Goal: Task Accomplishment & Management: Use online tool/utility

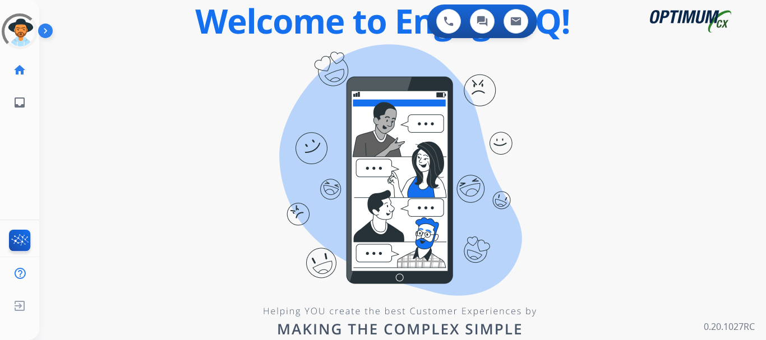
click at [112, 21] on div "0 Voice Interactions 0 Chat Interactions 0 Email Interactions" at bounding box center [396, 22] width 686 height 36
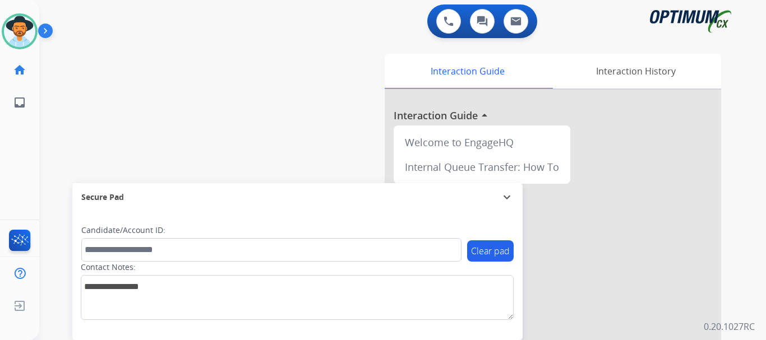
click at [26, 29] on img at bounding box center [19, 31] width 31 height 31
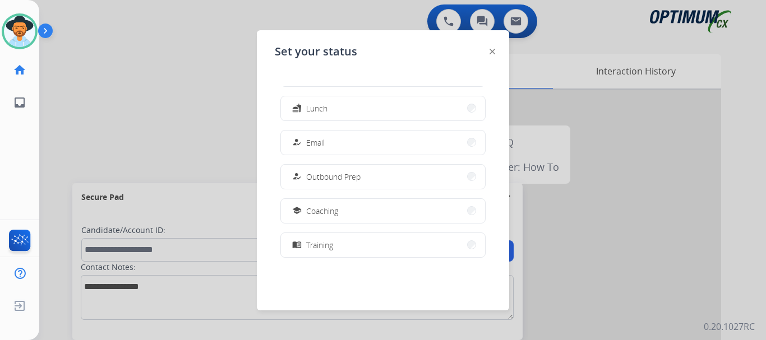
scroll to position [157, 0]
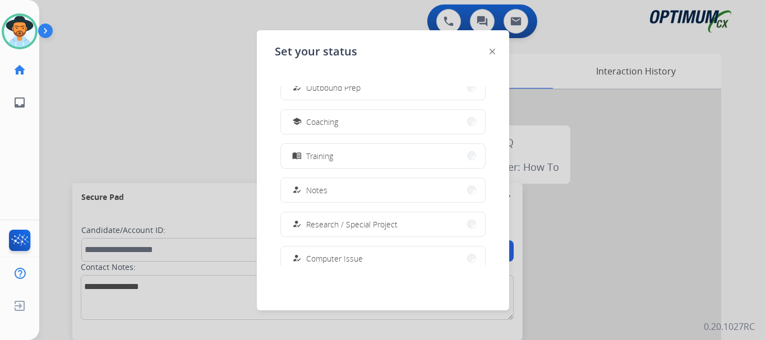
click at [421, 164] on button "menu_book Training" at bounding box center [383, 156] width 204 height 24
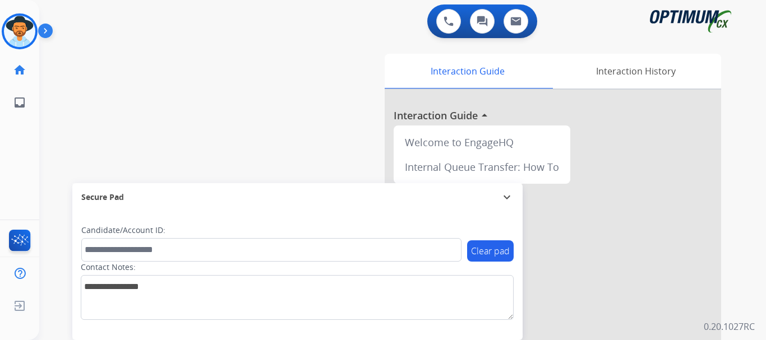
click at [236, 61] on div "swap_horiz Break voice bridge close_fullscreen Connect 3-Way Call merge_type Se…" at bounding box center [389, 274] width 700 height 468
click at [45, 24] on img at bounding box center [47, 32] width 19 height 21
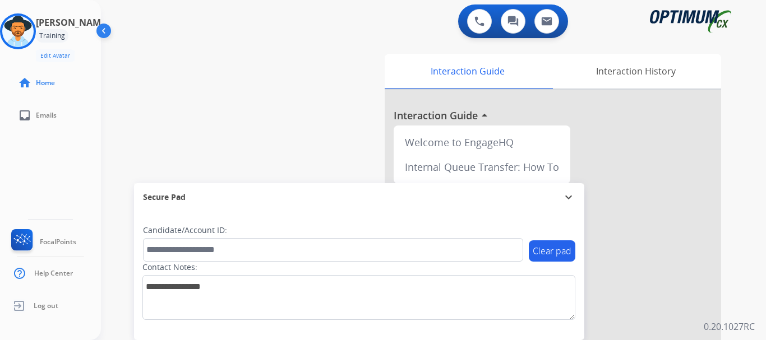
click at [196, 81] on div "swap_horiz Break voice bridge close_fullscreen Connect 3-Way Call merge_type Se…" at bounding box center [420, 274] width 638 height 468
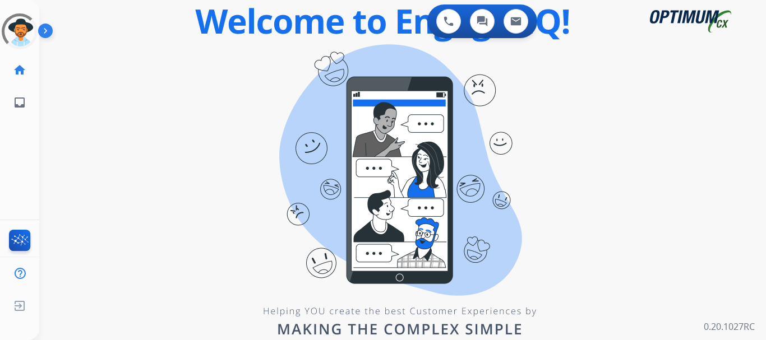
click at [47, 33] on img at bounding box center [47, 32] width 19 height 21
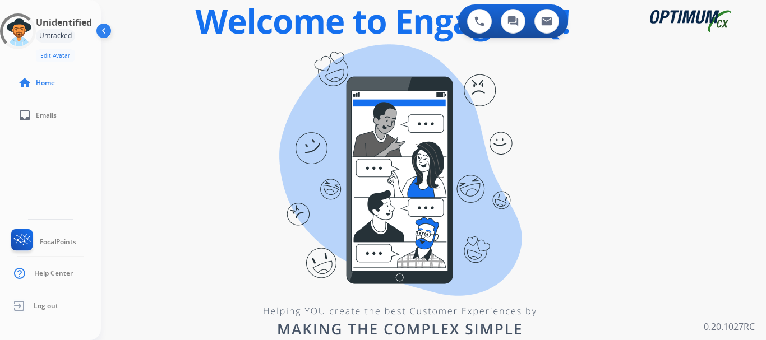
click at [165, 42] on div "swap_horiz Break voice bridge close_fullscreen Connect 3-Way Call merge_type Se…" at bounding box center [420, 67] width 638 height 54
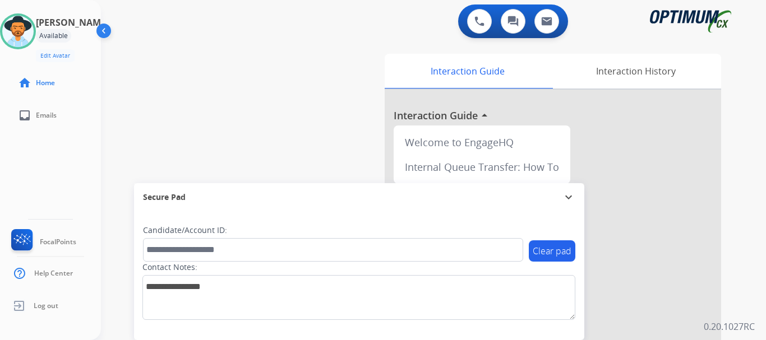
click at [27, 46] on img at bounding box center [17, 31] width 31 height 31
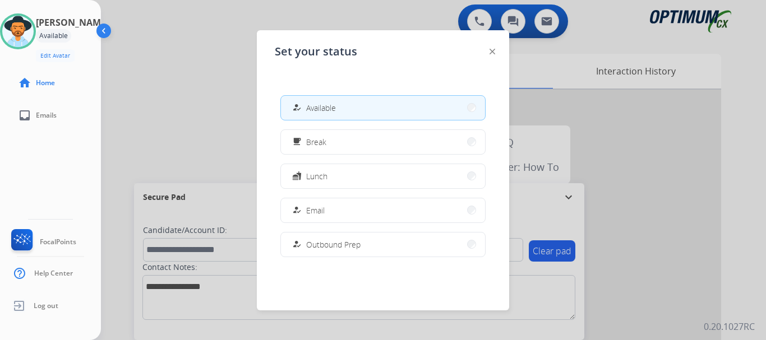
scroll to position [157, 0]
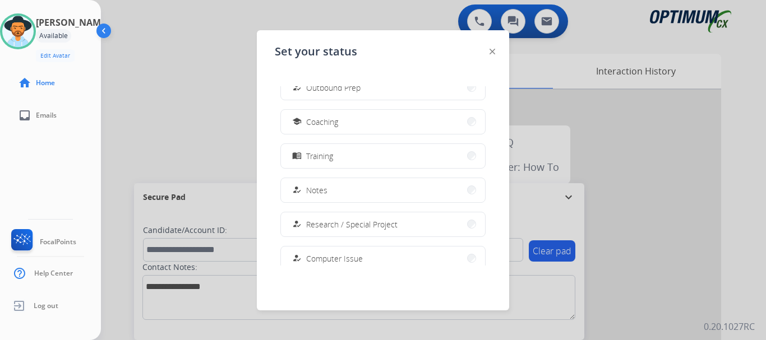
click at [409, 157] on button "menu_book Training" at bounding box center [383, 156] width 204 height 24
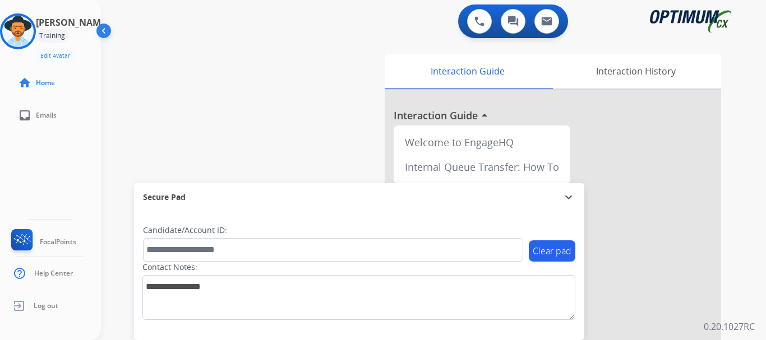
click at [275, 100] on div "swap_horiz Break voice bridge close_fullscreen Connect 3-Way Call merge_type Se…" at bounding box center [420, 274] width 638 height 468
click at [27, 30] on img at bounding box center [17, 31] width 31 height 31
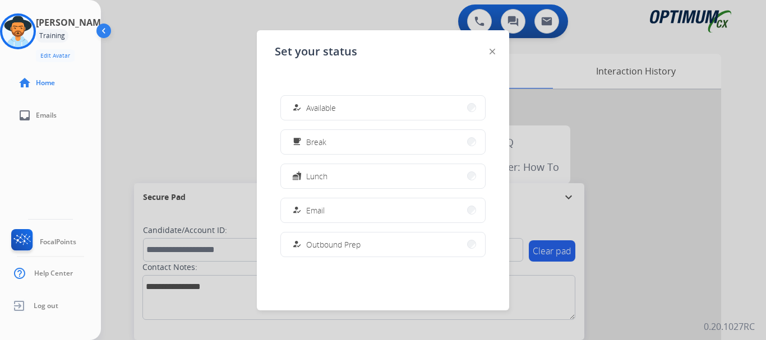
click at [322, 108] on span "Available" at bounding box center [321, 108] width 30 height 12
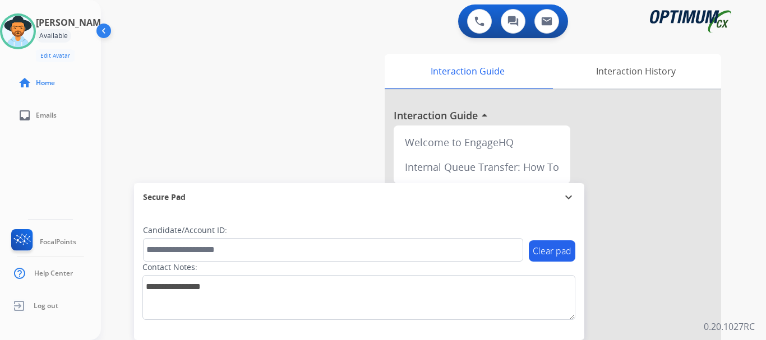
click at [230, 71] on div "swap_horiz Break voice bridge close_fullscreen Connect 3-Way Call merge_type Se…" at bounding box center [420, 274] width 638 height 468
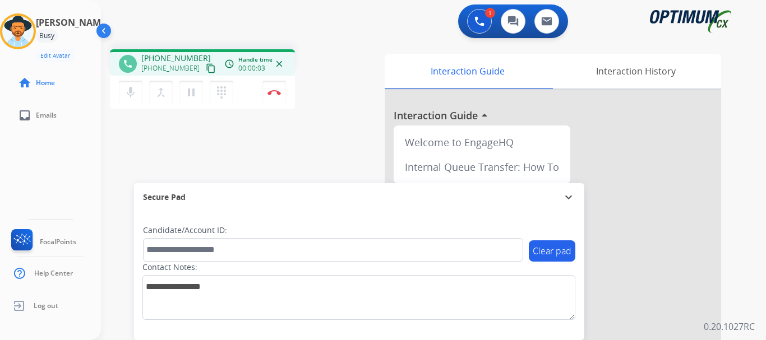
click at [289, 122] on div "phone [PHONE_NUMBER] [PHONE_NUMBER] content_copy access_time Call metrics Queue…" at bounding box center [420, 274] width 638 height 468
drag, startPoint x: 152, startPoint y: 58, endPoint x: 196, endPoint y: 61, distance: 43.8
click at [196, 61] on div "[PHONE_NUMBER] [PHONE_NUMBER] content_copy" at bounding box center [179, 64] width 76 height 22
copy span "3133543135"
click at [342, 154] on div "phone [PHONE_NUMBER] [PHONE_NUMBER] content_copy access_time Call metrics Queue…" at bounding box center [420, 274] width 638 height 468
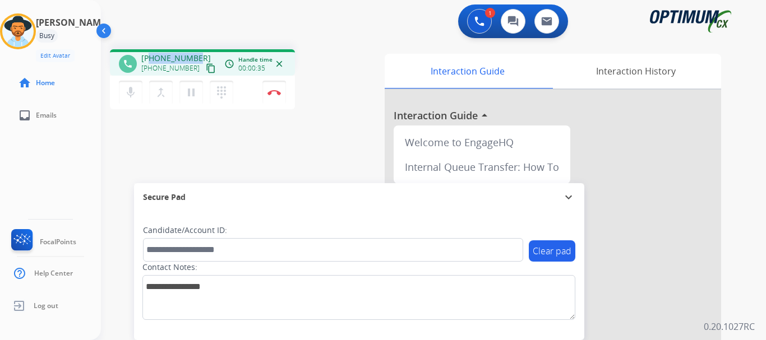
drag, startPoint x: 151, startPoint y: 58, endPoint x: 198, endPoint y: 56, distance: 46.6
click at [198, 56] on div "[PHONE_NUMBER] [PHONE_NUMBER] content_copy" at bounding box center [179, 64] width 76 height 22
copy span "3133543135"
click at [342, 135] on div "phone [PHONE_NUMBER] [PHONE_NUMBER] content_copy access_time Call metrics Queue…" at bounding box center [420, 274] width 638 height 468
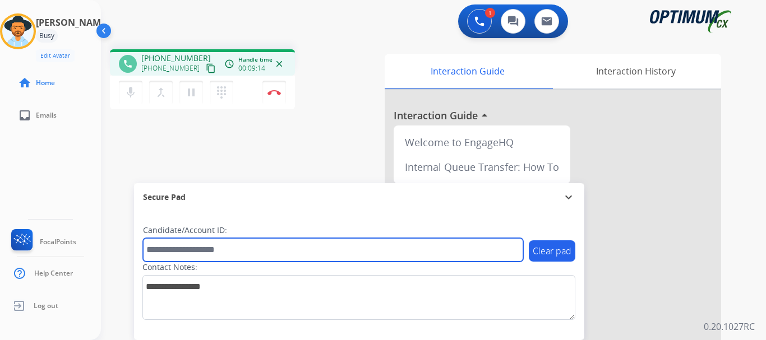
click at [184, 250] on input "text" at bounding box center [333, 250] width 380 height 24
paste input "*******"
type input "*******"
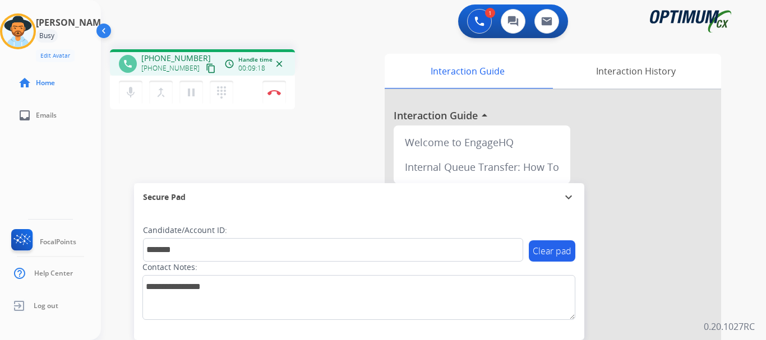
click at [248, 141] on div "phone [PHONE_NUMBER] [PHONE_NUMBER] content_copy access_time Call metrics Queue…" at bounding box center [420, 274] width 638 height 468
click at [295, 140] on div "phone [PHONE_NUMBER] [PHONE_NUMBER] content_copy access_time Call metrics Queue…" at bounding box center [420, 274] width 638 height 468
click at [276, 93] on img at bounding box center [273, 93] width 13 height 6
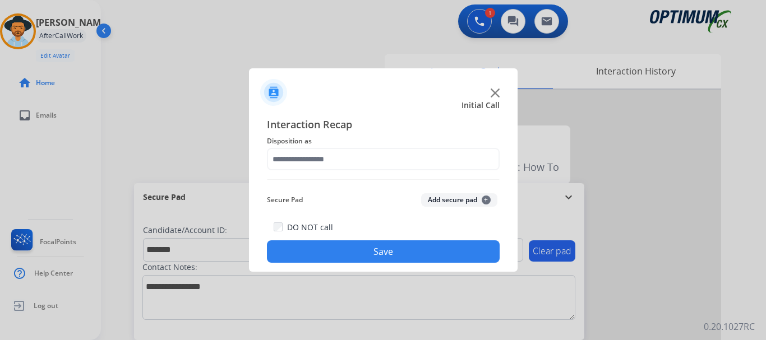
click at [459, 201] on button "Add secure pad +" at bounding box center [459, 199] width 76 height 13
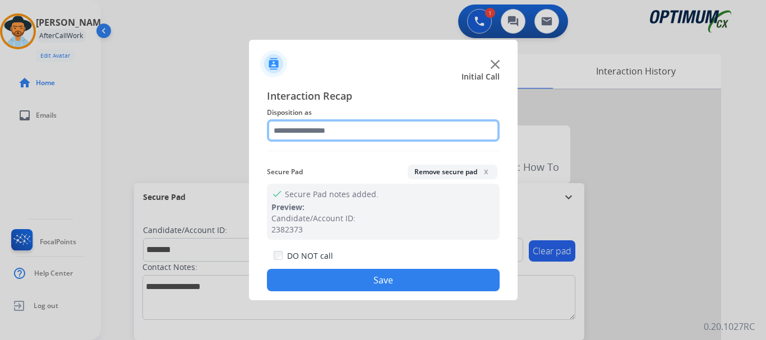
click at [376, 135] on input "text" at bounding box center [383, 130] width 233 height 22
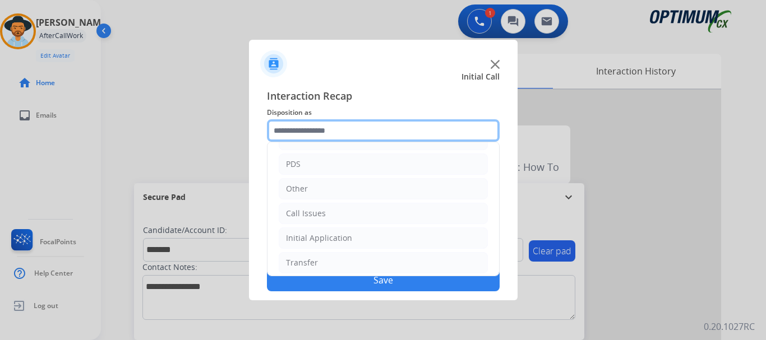
scroll to position [76, 0]
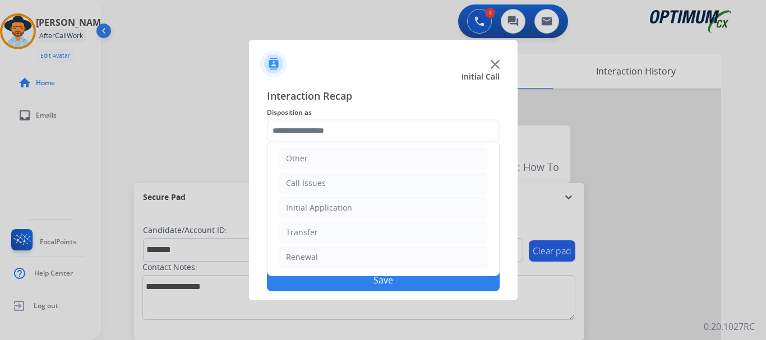
click at [353, 257] on li "Renewal" at bounding box center [383, 257] width 209 height 21
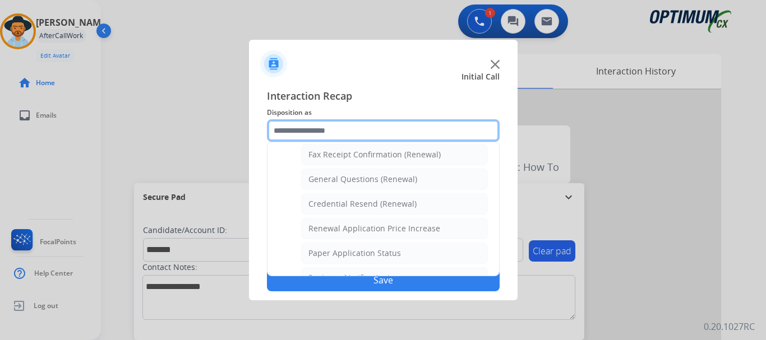
scroll to position [309, 0]
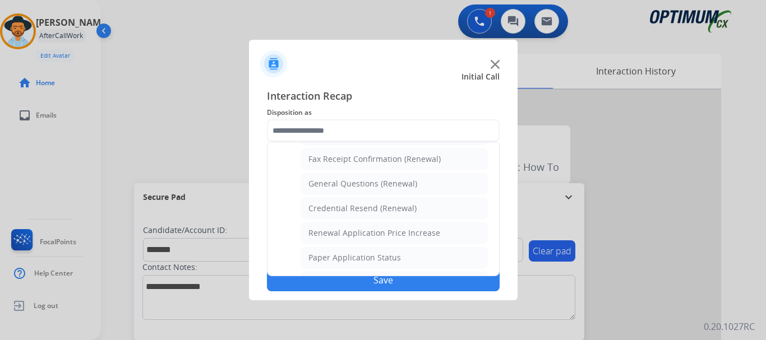
click at [410, 185] on div "General Questions (Renewal)" at bounding box center [362, 183] width 109 height 11
type input "**********"
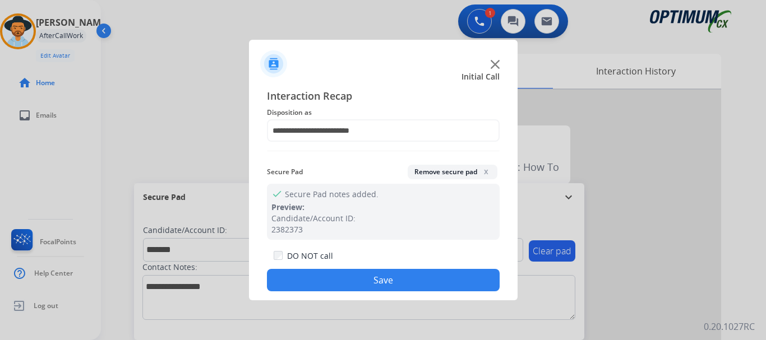
click at [391, 290] on button "Save" at bounding box center [383, 280] width 233 height 22
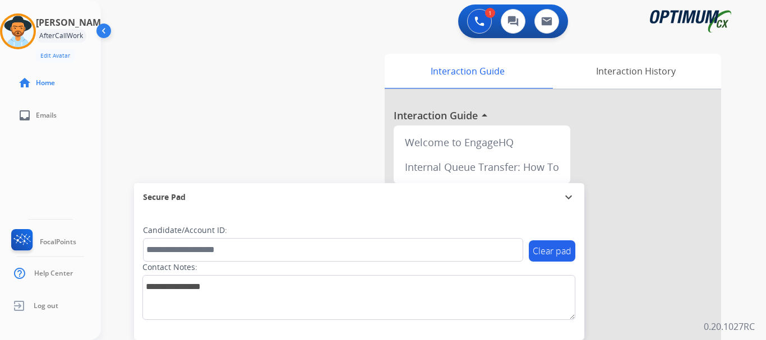
click at [312, 136] on div "swap_horiz Break voice bridge close_fullscreen Connect 3-Way Call merge_type Se…" at bounding box center [420, 274] width 638 height 468
click at [26, 23] on img at bounding box center [17, 31] width 31 height 31
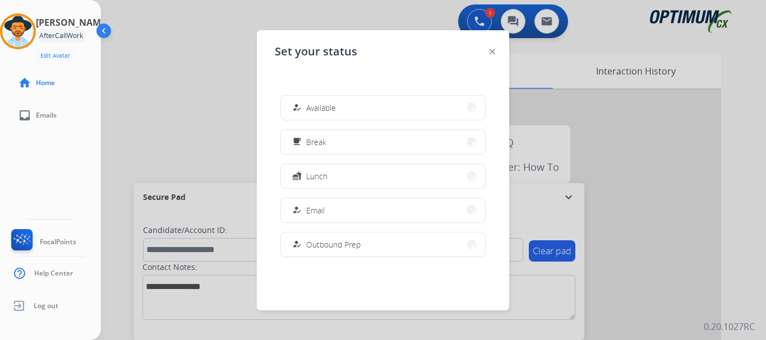
click at [385, 151] on button "free_breakfast Break" at bounding box center [383, 142] width 204 height 24
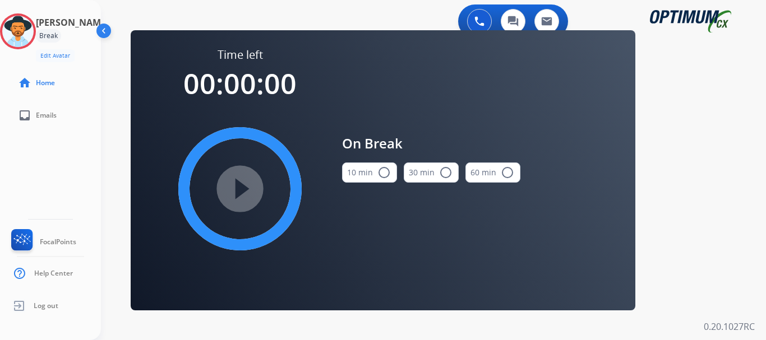
click at [380, 177] on mat-icon "radio_button_unchecked" at bounding box center [383, 172] width 13 height 13
click at [235, 184] on mat-icon "play_circle_filled" at bounding box center [239, 188] width 13 height 13
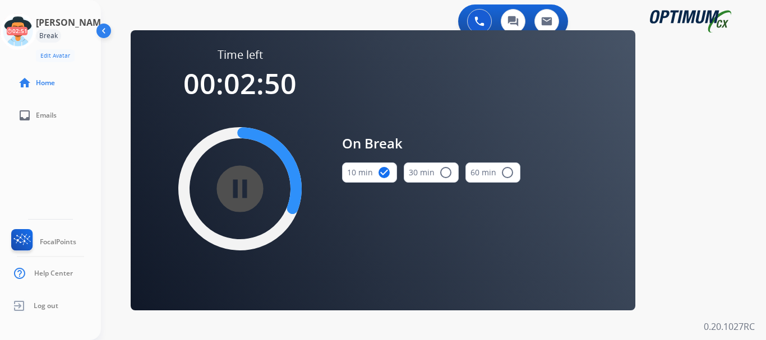
click at [324, 35] on div "Time left 00:02:50 pause_circle_filled On Break 10 min check_circle 30 min radi…" at bounding box center [383, 170] width 505 height 280
click at [260, 257] on div "pause_circle_filled" at bounding box center [240, 189] width 168 height 168
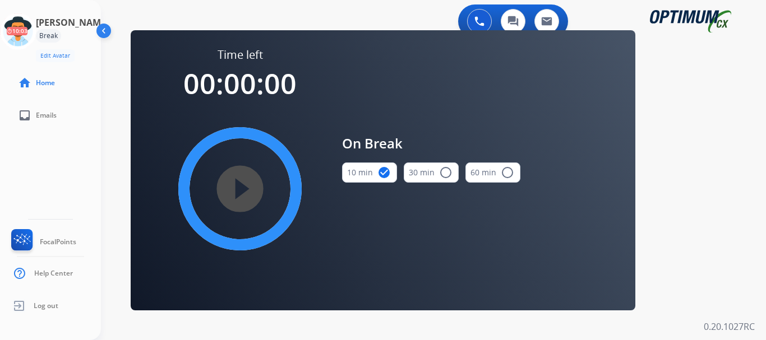
click at [35, 19] on icon at bounding box center [18, 31] width 36 height 36
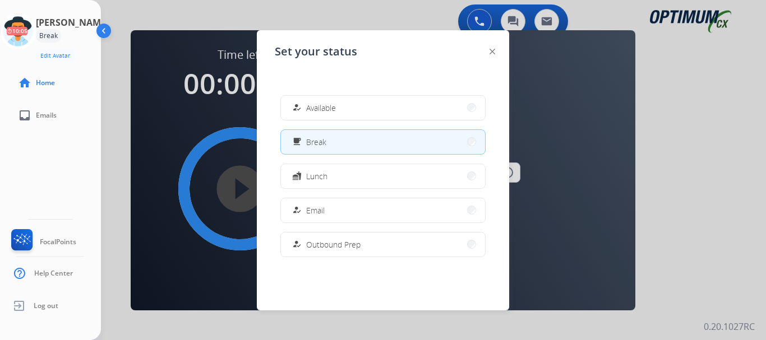
click at [350, 115] on button "how_to_reg Available" at bounding box center [383, 108] width 204 height 24
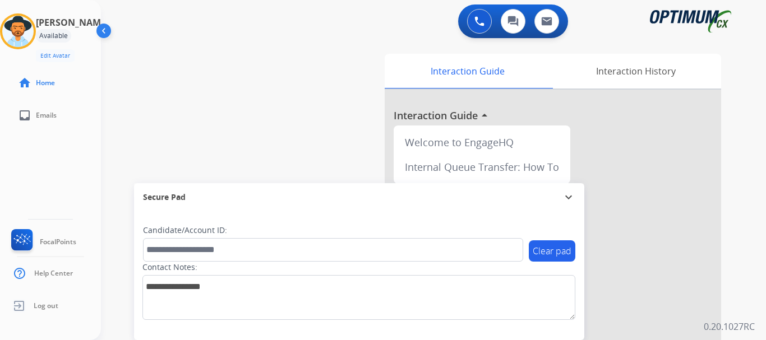
click at [170, 74] on div "swap_horiz Break voice bridge close_fullscreen Connect 3-Way Call merge_type Se…" at bounding box center [420, 274] width 638 height 468
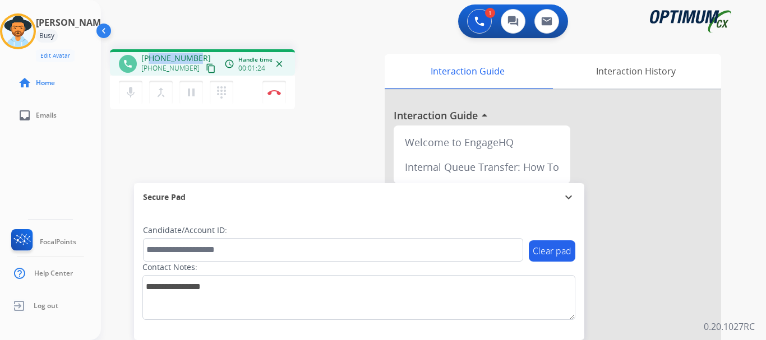
drag, startPoint x: 152, startPoint y: 61, endPoint x: 194, endPoint y: 56, distance: 42.4
click at [194, 56] on span "[PHONE_NUMBER]" at bounding box center [176, 58] width 70 height 11
copy span "9073100312"
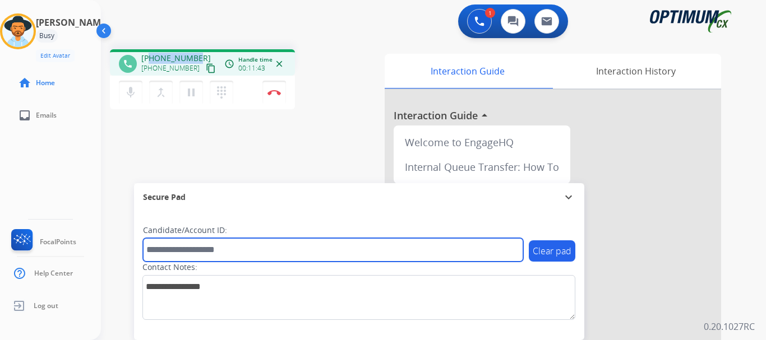
click at [237, 257] on input "text" at bounding box center [333, 250] width 380 height 24
paste input "*******"
type input "*******"
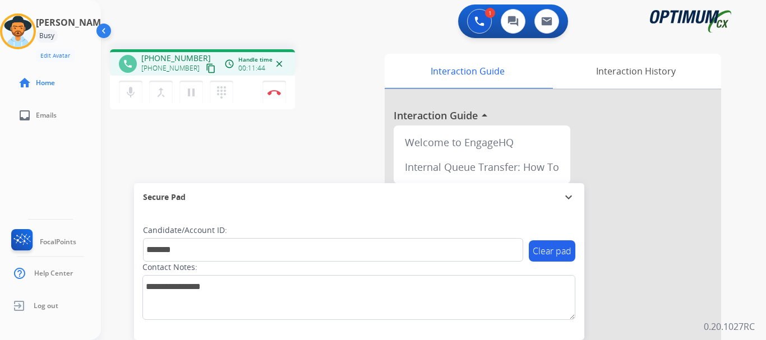
click at [295, 119] on div "phone [PHONE_NUMBER] [PHONE_NUMBER] content_copy access_time Call metrics Queue…" at bounding box center [420, 274] width 638 height 468
click at [281, 98] on button "Disconnect" at bounding box center [274, 93] width 24 height 24
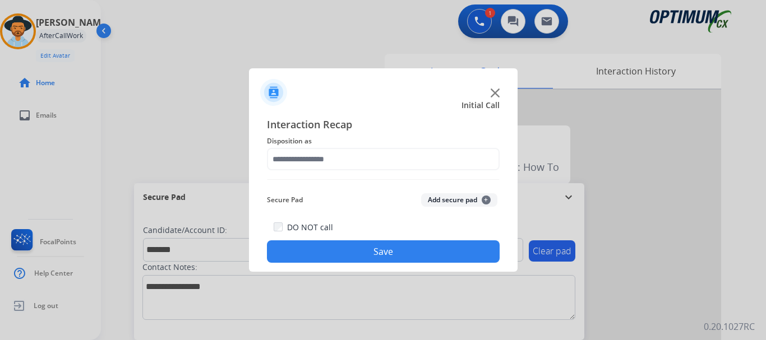
click at [440, 193] on div "Secure Pad Add secure pad +" at bounding box center [383, 200] width 233 height 22
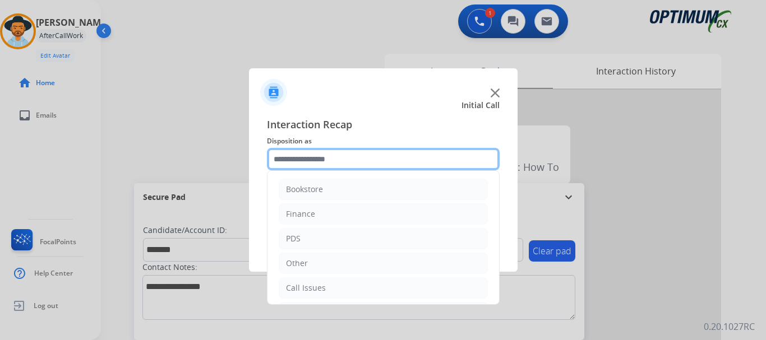
click at [435, 164] on input "text" at bounding box center [383, 159] width 233 height 22
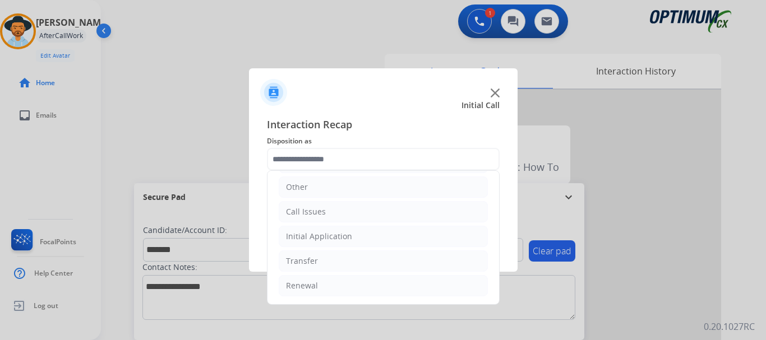
click at [316, 255] on li "Transfer" at bounding box center [383, 261] width 209 height 21
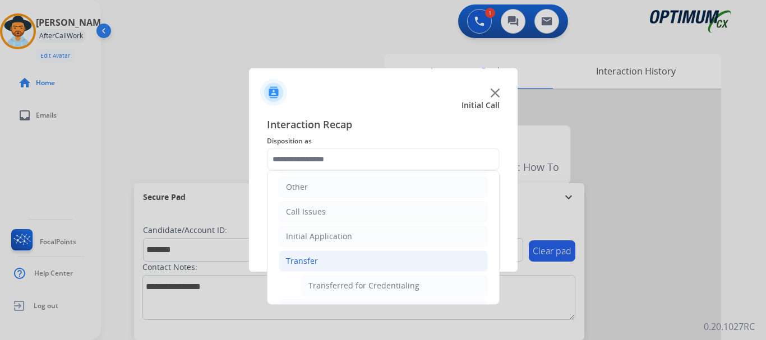
click at [352, 246] on li "Initial Application" at bounding box center [383, 236] width 209 height 21
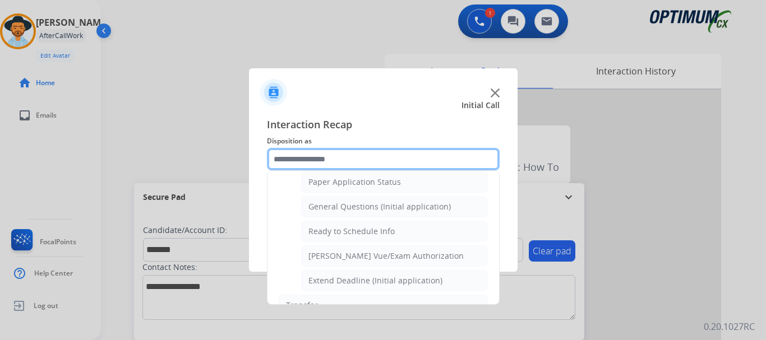
scroll to position [619, 0]
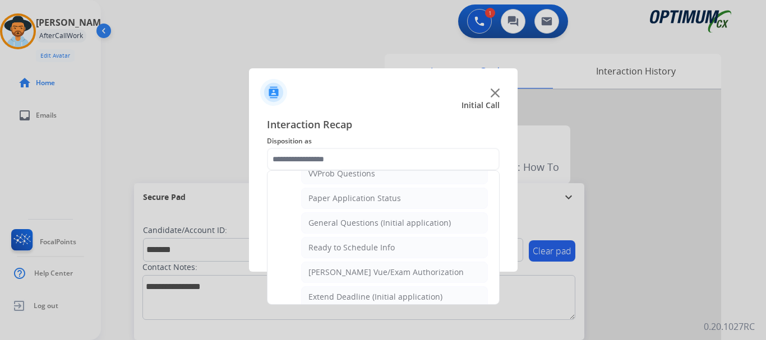
click at [426, 227] on div "General Questions (Initial application)" at bounding box center [379, 223] width 142 height 11
type input "**********"
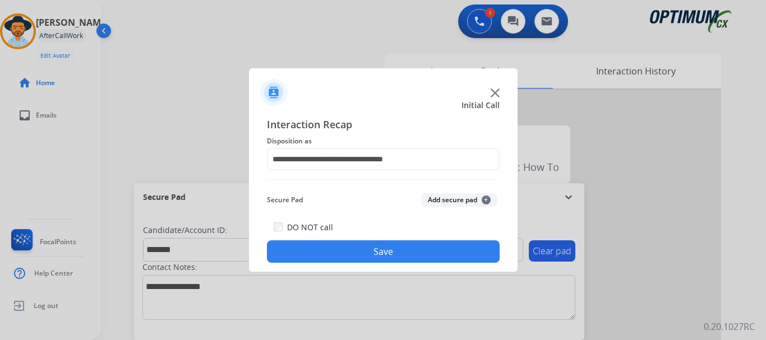
click at [381, 243] on button "Save" at bounding box center [383, 252] width 233 height 22
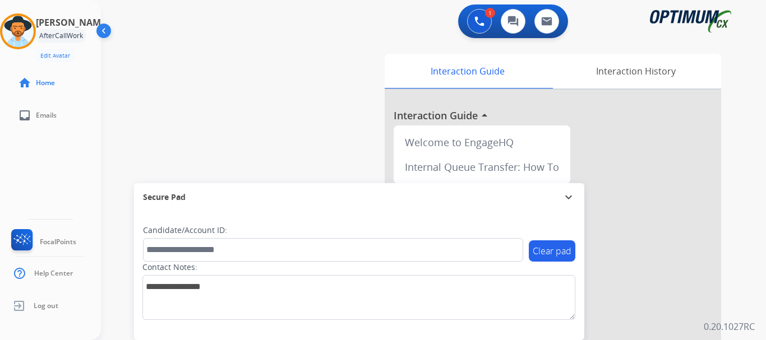
click at [309, 131] on div "swap_horiz Break voice bridge close_fullscreen Connect 3-Way Call merge_type Se…" at bounding box center [420, 274] width 638 height 468
click at [435, 164] on div "Internal Queue Transfer: How To" at bounding box center [482, 167] width 168 height 25
click at [30, 35] on img at bounding box center [17, 31] width 31 height 31
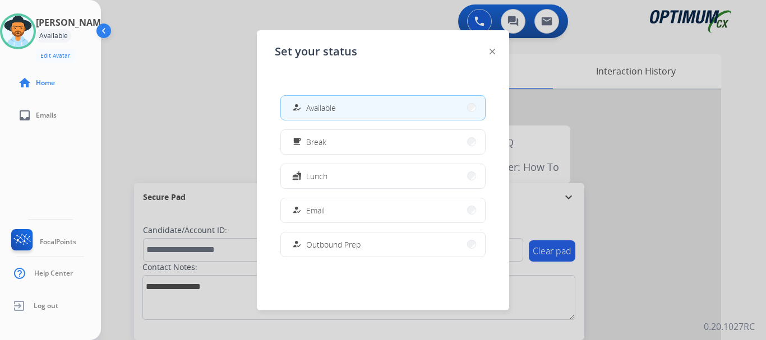
click at [355, 151] on button "free_breakfast Break" at bounding box center [383, 142] width 204 height 24
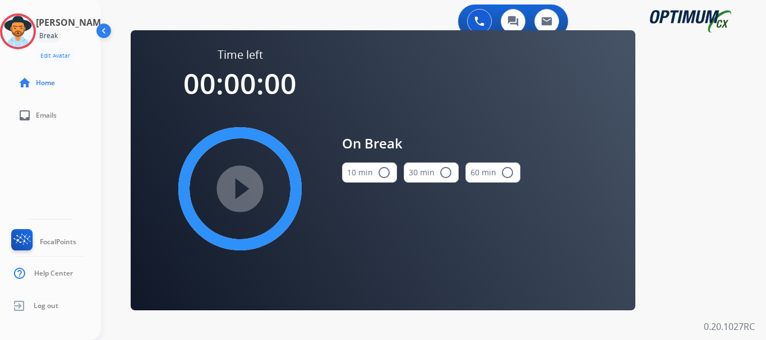
click at [26, 39] on img at bounding box center [17, 31] width 31 height 31
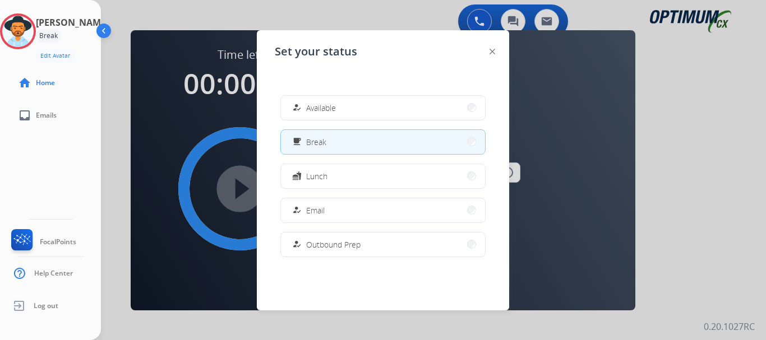
click at [370, 112] on button "how_to_reg Available" at bounding box center [383, 108] width 204 height 24
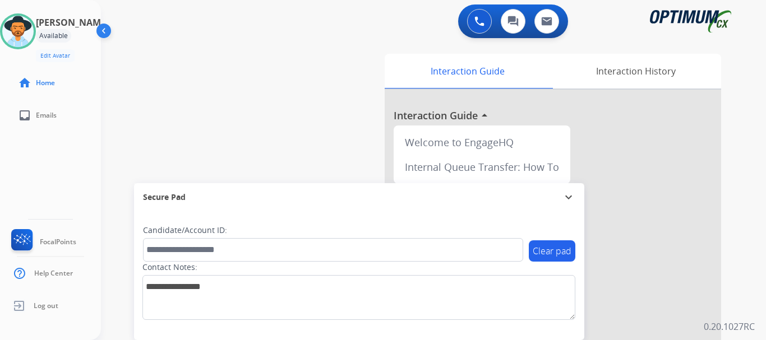
click at [245, 75] on div "swap_horiz Break voice bridge close_fullscreen Connect 3-Way Call merge_type Se…" at bounding box center [420, 274] width 638 height 468
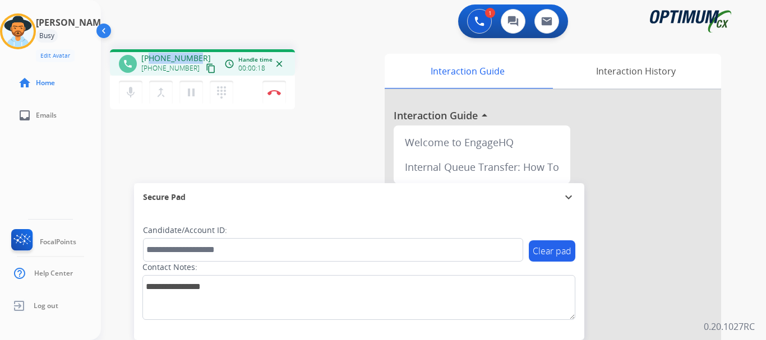
drag, startPoint x: 151, startPoint y: 56, endPoint x: 195, endPoint y: 56, distance: 43.7
click at [195, 56] on span "[PHONE_NUMBER]" at bounding box center [176, 58] width 70 height 11
copy span "6086048956"
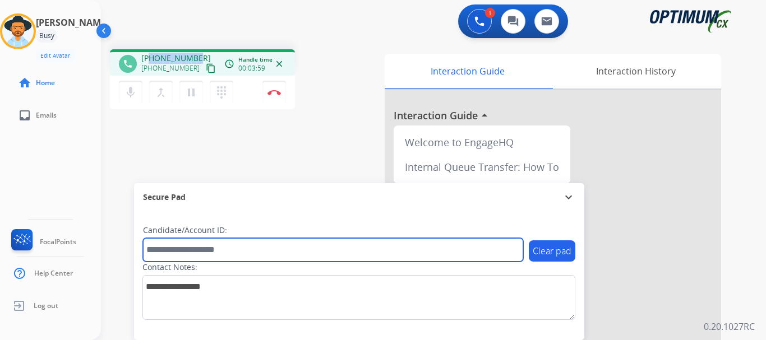
click at [284, 250] on input "text" at bounding box center [333, 250] width 380 height 24
paste input "*******"
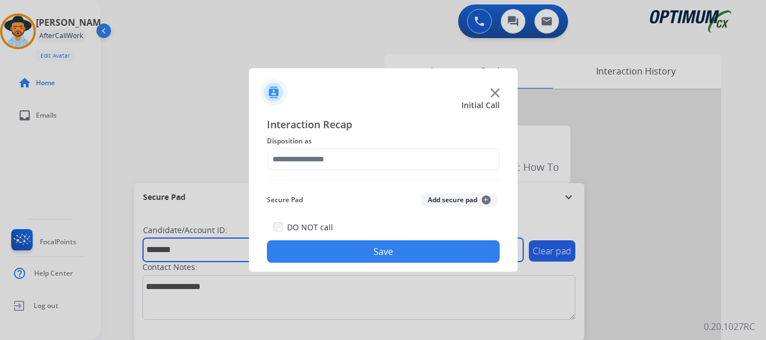
type input "*******"
click at [460, 197] on button "Add secure pad +" at bounding box center [459, 199] width 76 height 13
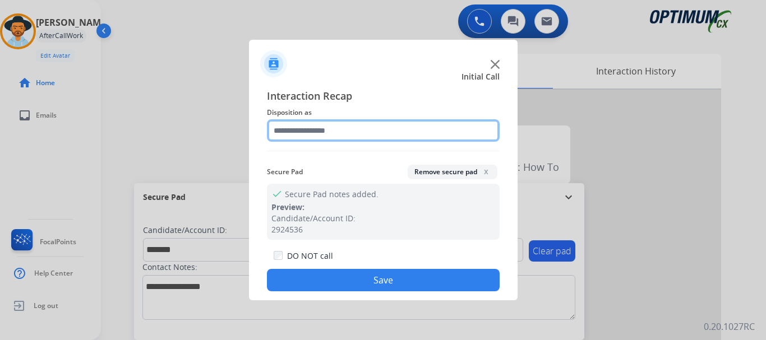
click at [371, 137] on input "text" at bounding box center [383, 130] width 233 height 22
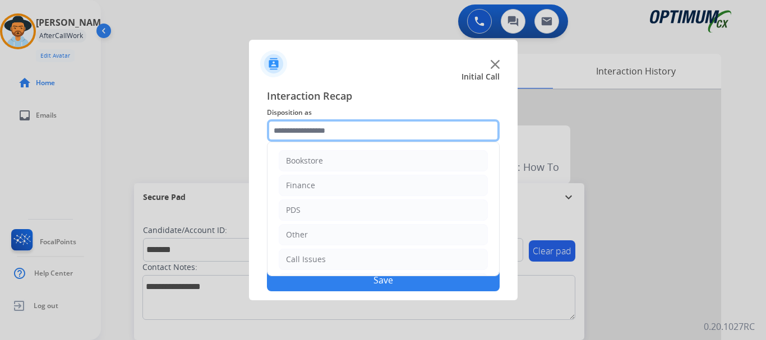
scroll to position [76, 0]
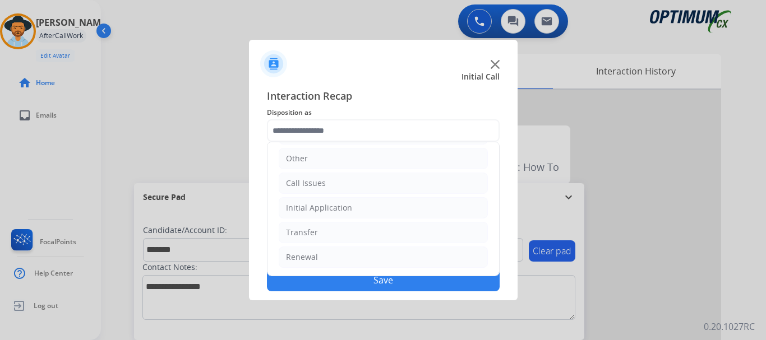
click at [407, 206] on li "Initial Application" at bounding box center [383, 207] width 209 height 21
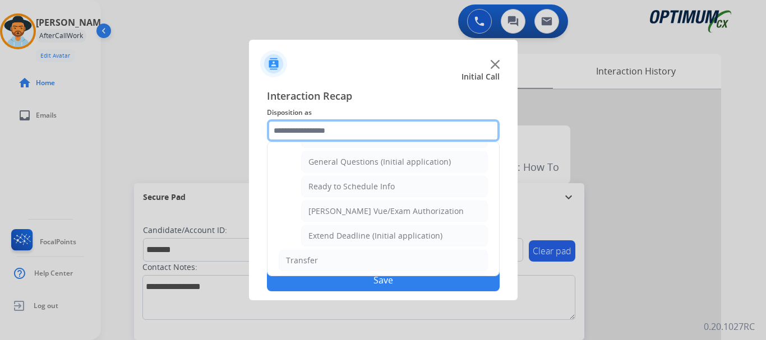
scroll to position [649, 0]
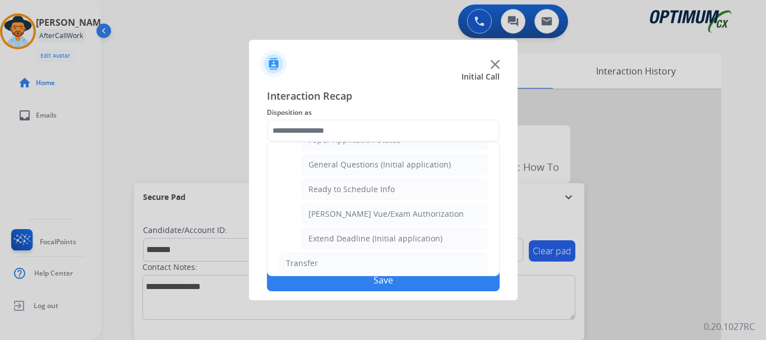
click at [440, 157] on li "General Questions (Initial application)" at bounding box center [394, 164] width 187 height 21
type input "**********"
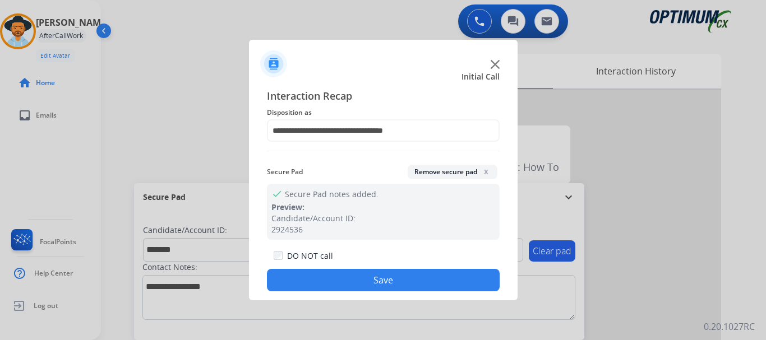
click at [414, 271] on button "Save" at bounding box center [383, 280] width 233 height 22
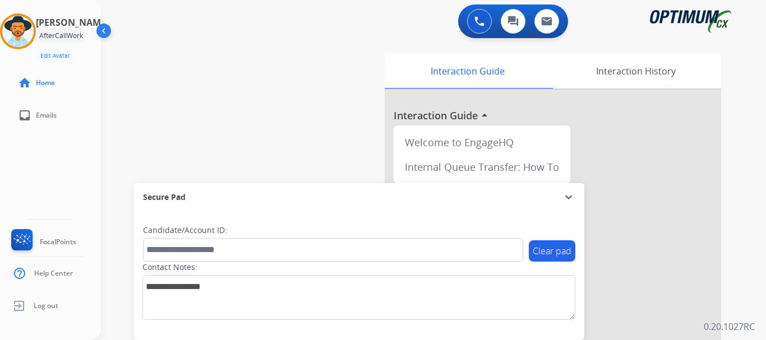
click at [331, 147] on div "swap_horiz Break voice bridge close_fullscreen Connect 3-Way Call merge_type Se…" at bounding box center [420, 274] width 638 height 468
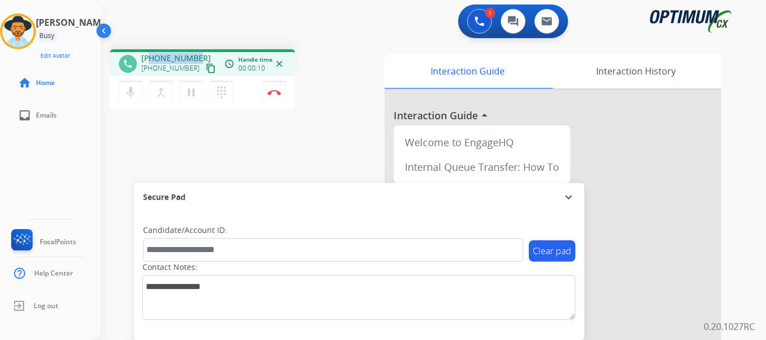
drag, startPoint x: 153, startPoint y: 57, endPoint x: 197, endPoint y: 58, distance: 44.3
click at [197, 58] on div "[PHONE_NUMBER] [PHONE_NUMBER] content_copy" at bounding box center [179, 64] width 76 height 22
copy span "2142902044"
click at [265, 0] on app-navbar "1 Voice Interactions 0 Chat Interactions 0 Email Interactions" at bounding box center [420, 20] width 638 height 40
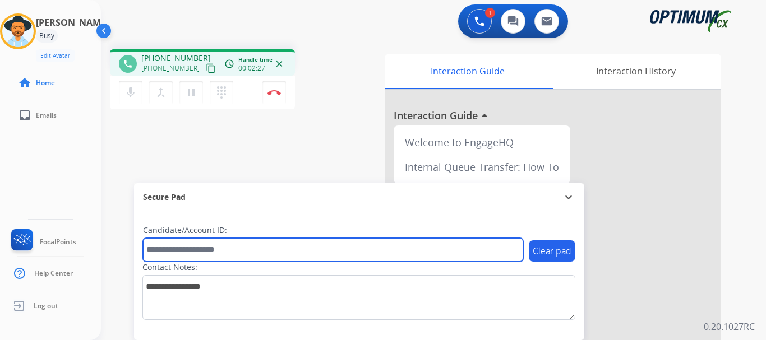
click at [218, 252] on input "text" at bounding box center [333, 250] width 380 height 24
paste input "*******"
type input "*******"
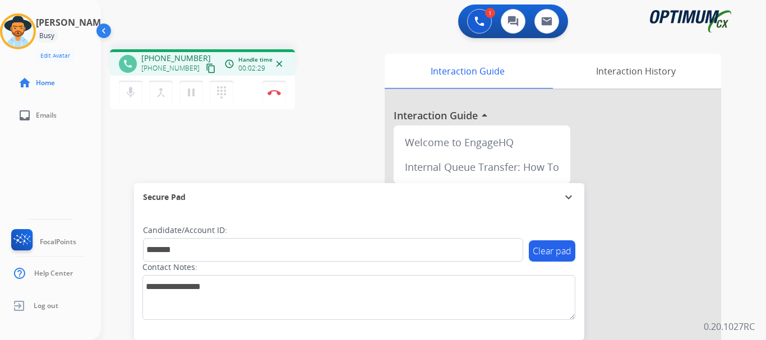
click at [269, 98] on button "Disconnect" at bounding box center [274, 93] width 24 height 24
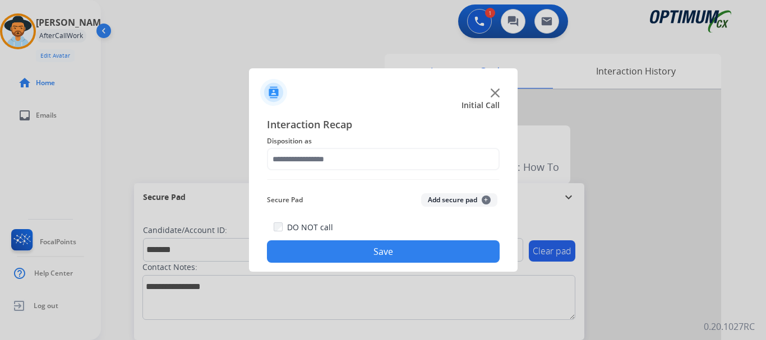
click at [456, 198] on button "Add secure pad +" at bounding box center [459, 199] width 76 height 13
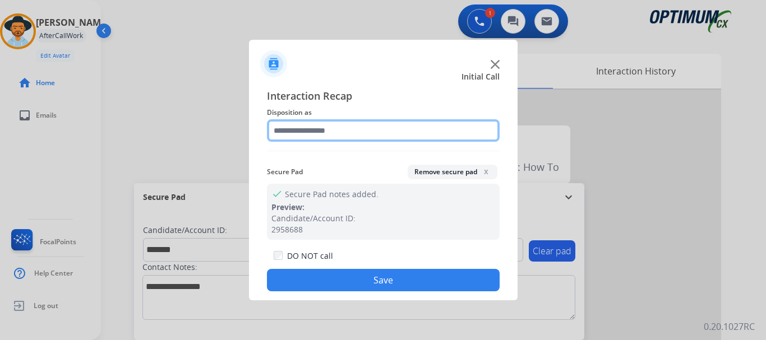
click at [396, 135] on input "text" at bounding box center [383, 130] width 233 height 22
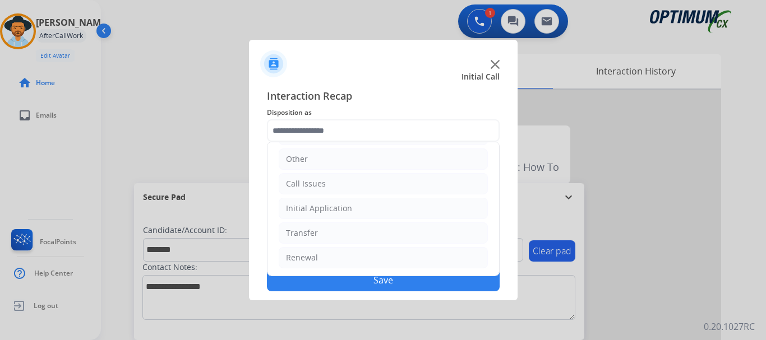
click at [353, 260] on li "Renewal" at bounding box center [383, 257] width 209 height 21
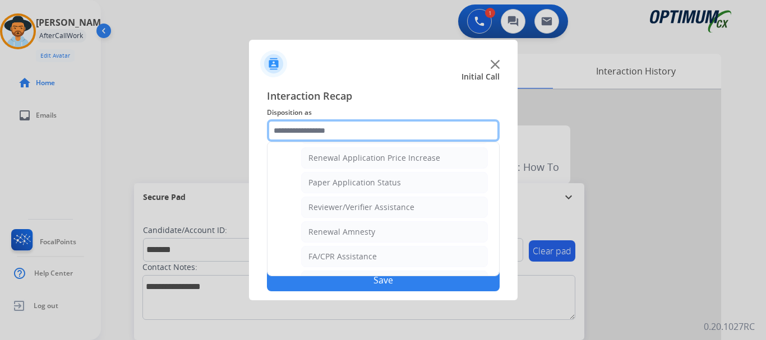
scroll to position [359, 0]
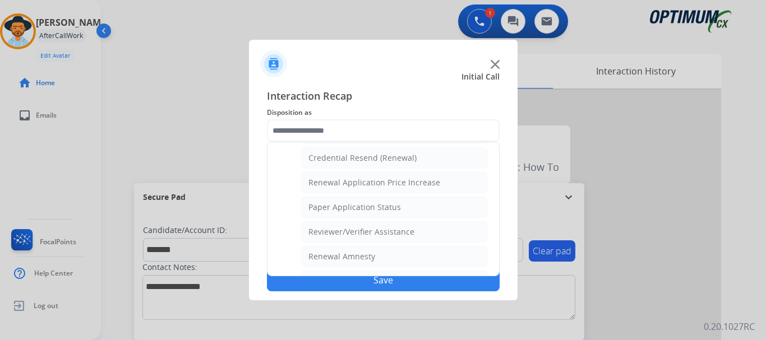
click at [398, 156] on div "Credential Resend (Renewal)" at bounding box center [362, 158] width 108 height 11
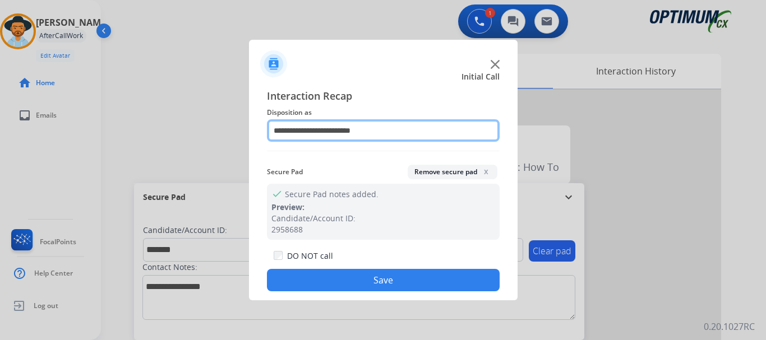
click at [382, 130] on input "**********" at bounding box center [383, 130] width 233 height 22
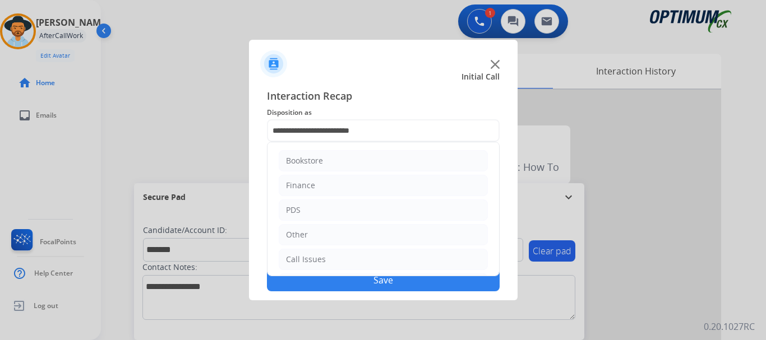
click at [220, 197] on div at bounding box center [383, 170] width 766 height 340
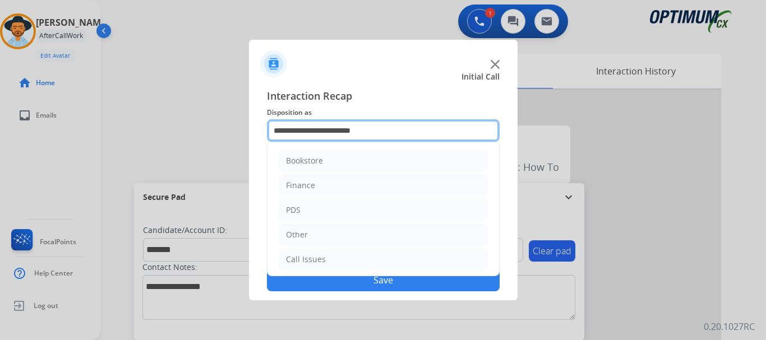
click at [374, 133] on input "**********" at bounding box center [383, 130] width 233 height 22
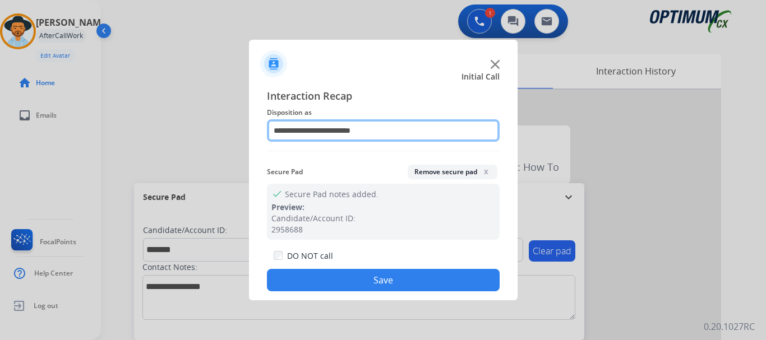
click at [344, 126] on input "**********" at bounding box center [383, 130] width 233 height 22
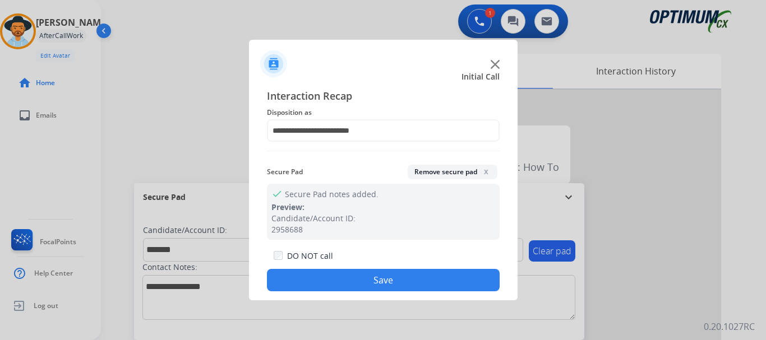
click at [202, 149] on div at bounding box center [383, 170] width 766 height 340
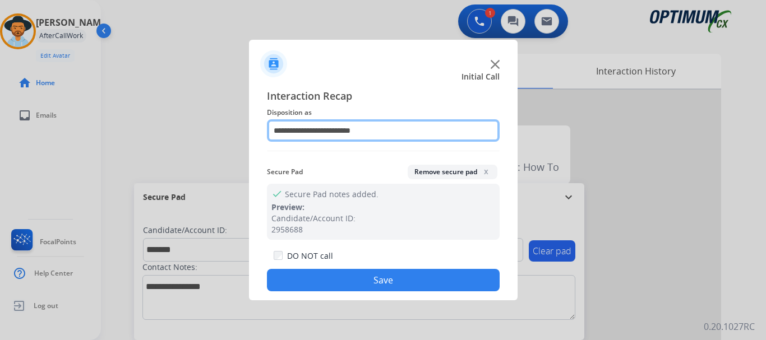
click at [372, 129] on input "**********" at bounding box center [383, 130] width 233 height 22
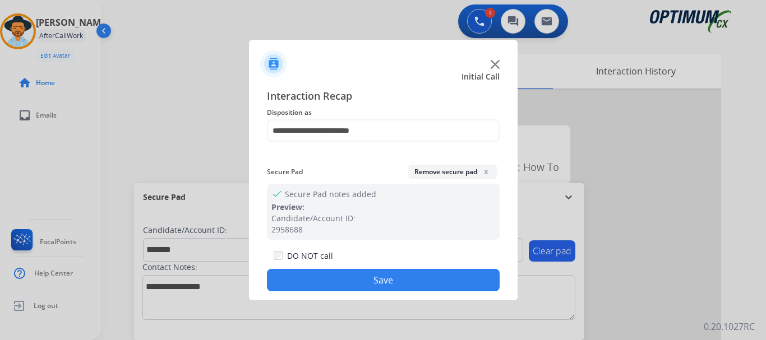
click at [225, 127] on div at bounding box center [383, 170] width 766 height 340
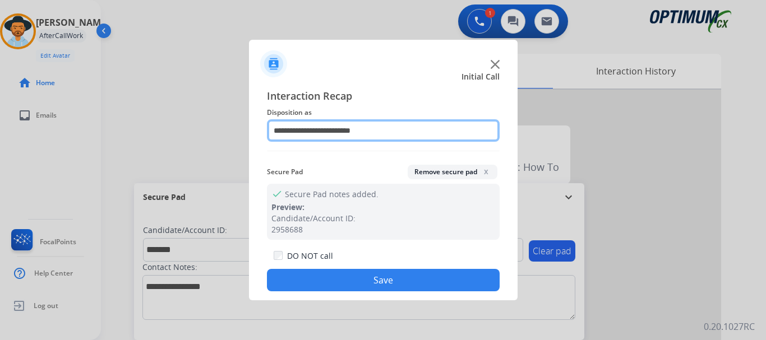
click at [316, 127] on input "**********" at bounding box center [383, 130] width 233 height 22
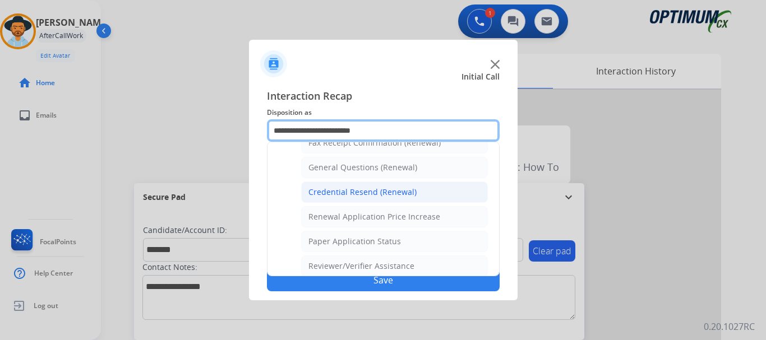
scroll to position [320, 0]
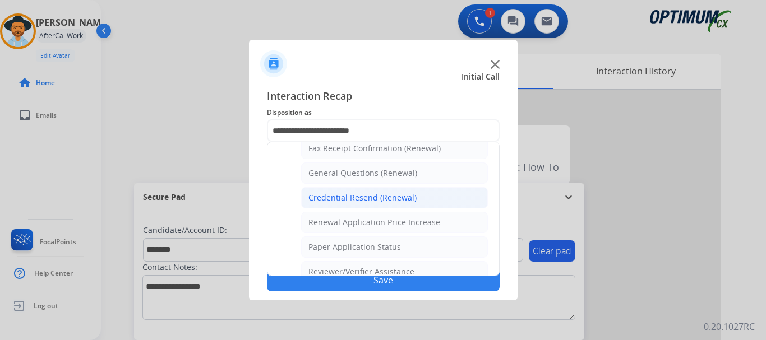
click at [419, 175] on li "General Questions (Renewal)" at bounding box center [394, 173] width 187 height 21
type input "**********"
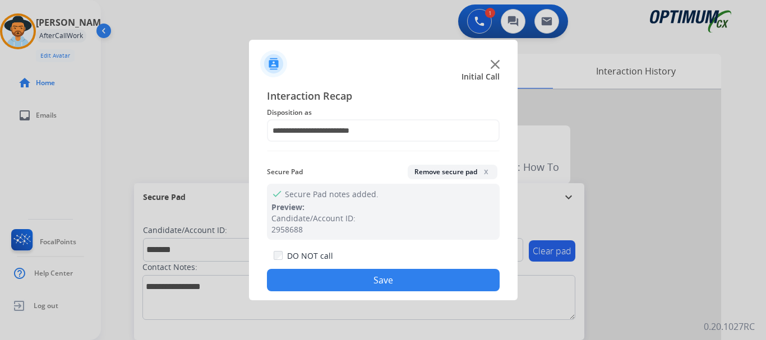
click at [408, 274] on button "Save" at bounding box center [383, 280] width 233 height 22
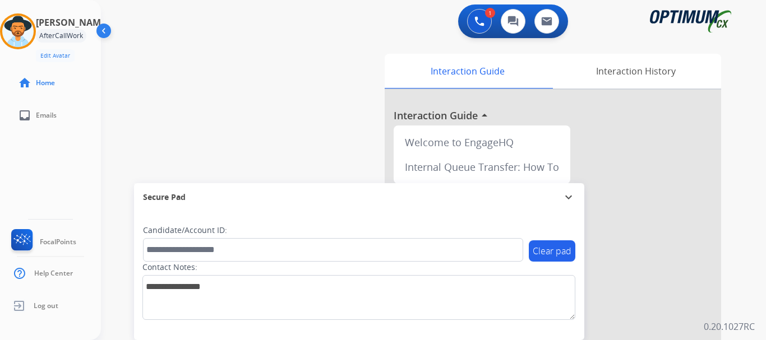
click at [283, 102] on div "swap_horiz Break voice bridge close_fullscreen Connect 3-Way Call merge_type Se…" at bounding box center [420, 274] width 638 height 468
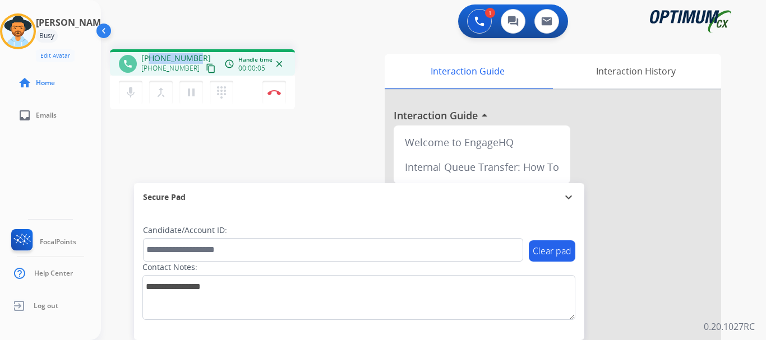
drag, startPoint x: 149, startPoint y: 55, endPoint x: 193, endPoint y: 56, distance: 44.3
click at [193, 56] on span "[PHONE_NUMBER]" at bounding box center [176, 58] width 70 height 11
copy span "7346347572"
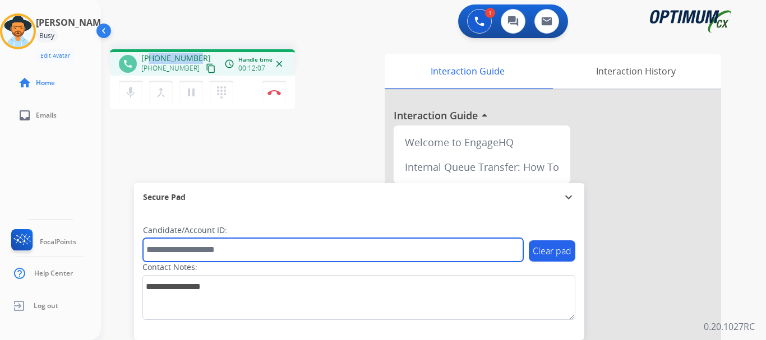
click at [223, 260] on input "text" at bounding box center [333, 250] width 380 height 24
click at [213, 252] on input "text" at bounding box center [333, 250] width 380 height 24
paste input "*******"
type input "*******"
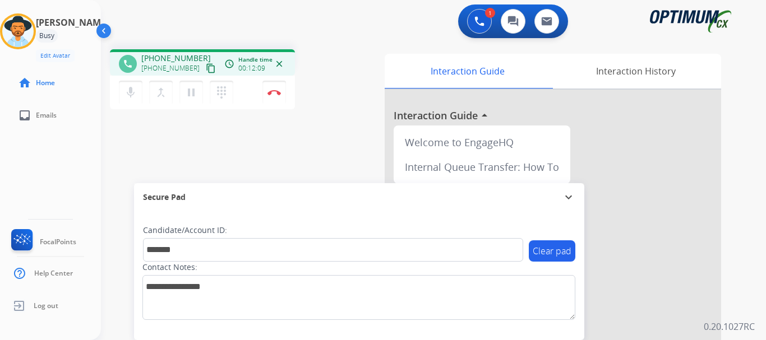
click at [233, 154] on div "phone [PHONE_NUMBER] [PHONE_NUMBER] content_copy access_time Call metrics Queue…" at bounding box center [420, 274] width 638 height 468
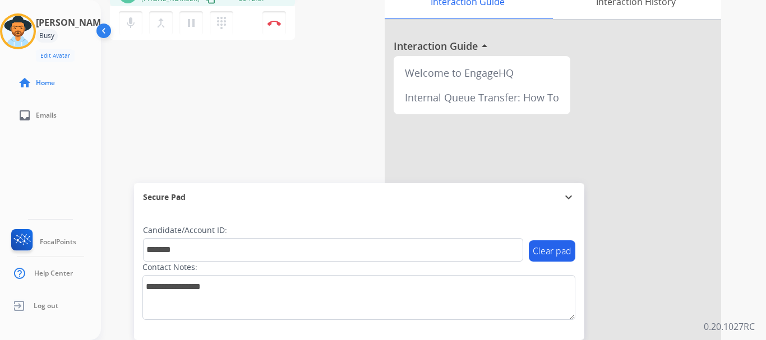
scroll to position [0, 0]
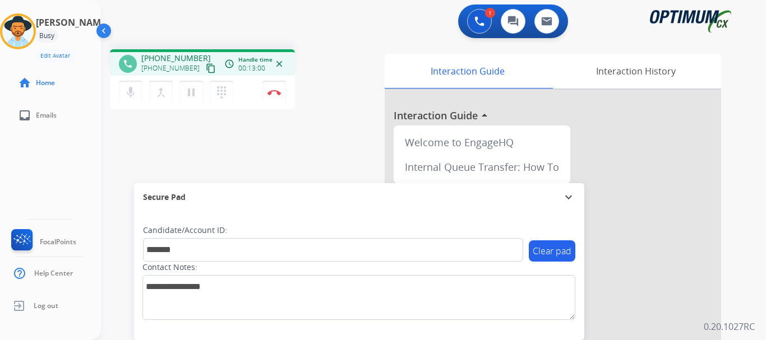
click at [271, 95] on img at bounding box center [273, 93] width 13 height 6
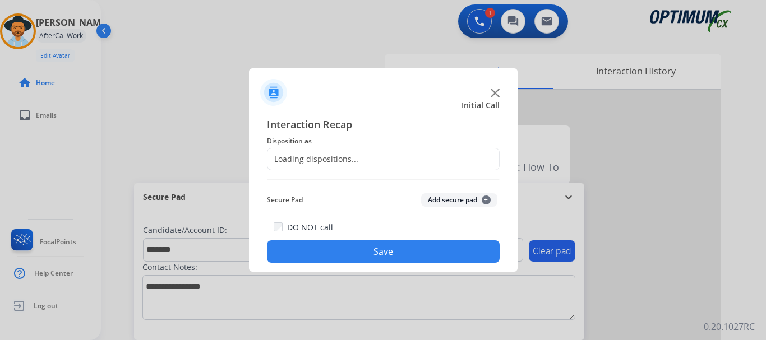
click at [276, 96] on img at bounding box center [273, 92] width 27 height 27
click at [436, 199] on button "Add secure pad +" at bounding box center [459, 199] width 76 height 13
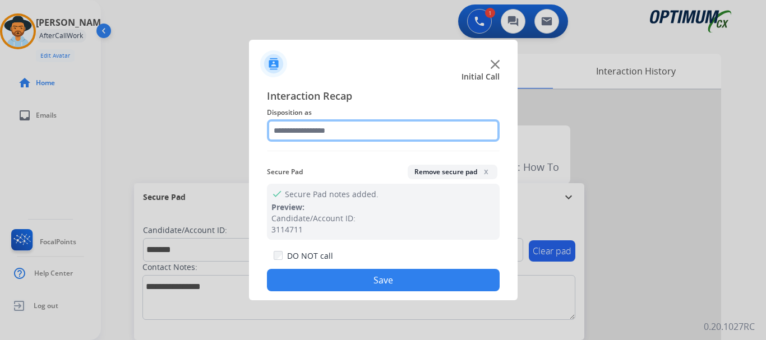
click at [379, 134] on input "text" at bounding box center [383, 130] width 233 height 22
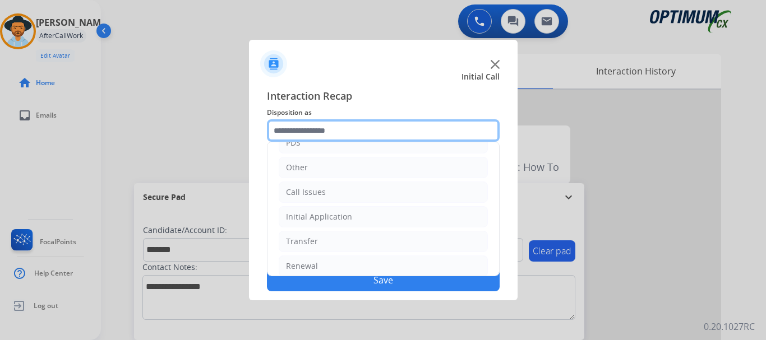
scroll to position [76, 0]
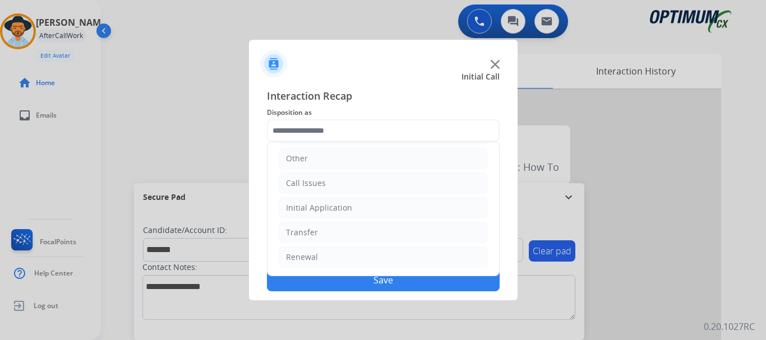
click at [402, 207] on li "Initial Application" at bounding box center [383, 207] width 209 height 21
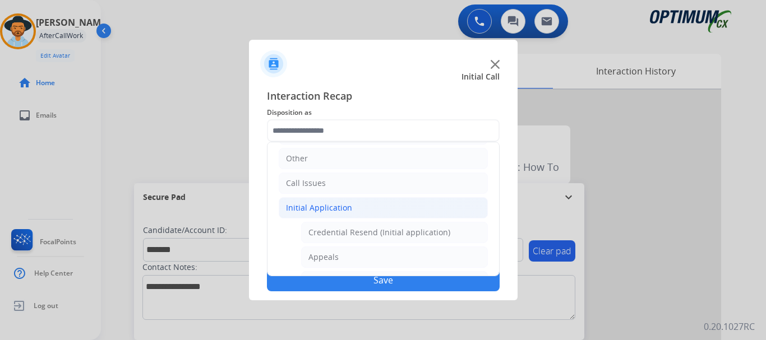
click at [401, 256] on li "Appeals" at bounding box center [394, 257] width 187 height 21
type input "*******"
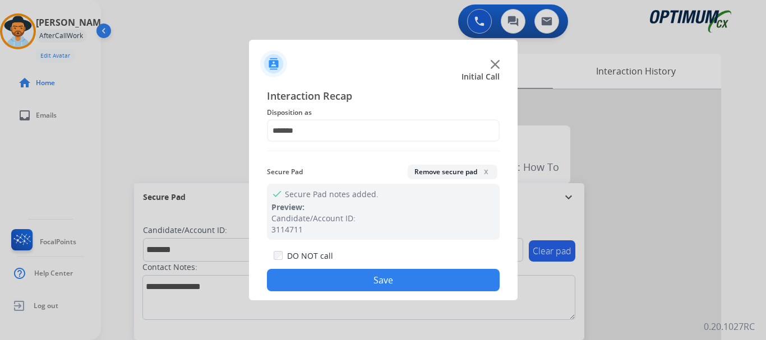
click at [395, 282] on button "Save" at bounding box center [383, 280] width 233 height 22
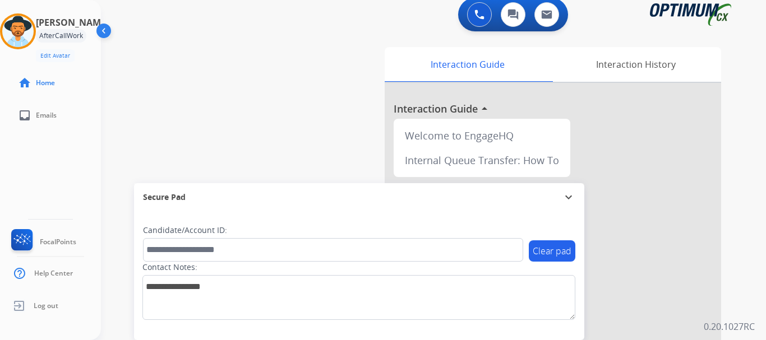
scroll to position [7, 0]
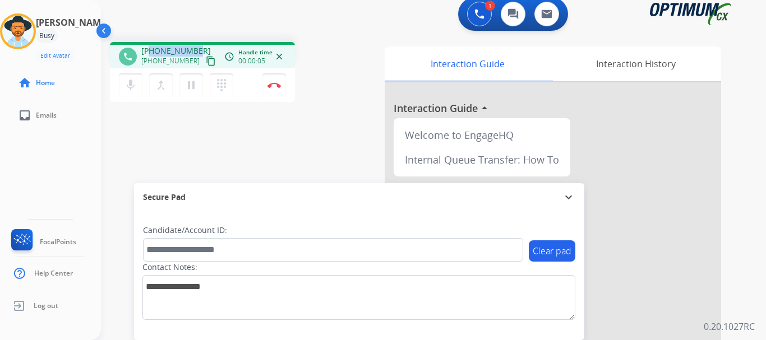
drag, startPoint x: 150, startPoint y: 46, endPoint x: 197, endPoint y: 43, distance: 46.7
click at [197, 43] on div "phone [PHONE_NUMBER] [PHONE_NUMBER] content_copy access_time Call metrics Queue…" at bounding box center [202, 55] width 185 height 26
copy span "3478441915"
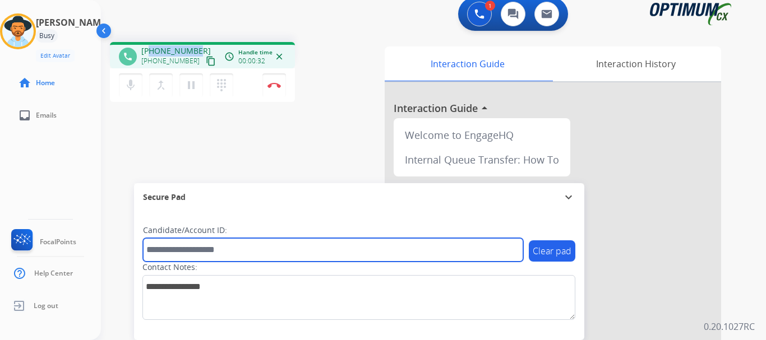
click at [233, 248] on input "text" at bounding box center [333, 250] width 380 height 24
type input "**********"
click at [210, 254] on input "text" at bounding box center [333, 250] width 380 height 24
paste input "*******"
type input "*******"
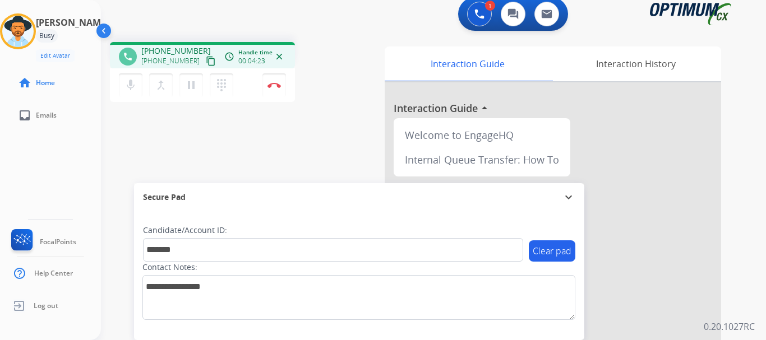
click at [255, 159] on div "phone [PHONE_NUMBER] [PHONE_NUMBER] content_copy access_time Call metrics Queue…" at bounding box center [420, 267] width 638 height 468
click at [273, 153] on div "phone [PHONE_NUMBER] [PHONE_NUMBER] content_copy access_time Call metrics Queue…" at bounding box center [420, 267] width 638 height 468
click at [273, 87] on img at bounding box center [273, 85] width 13 height 6
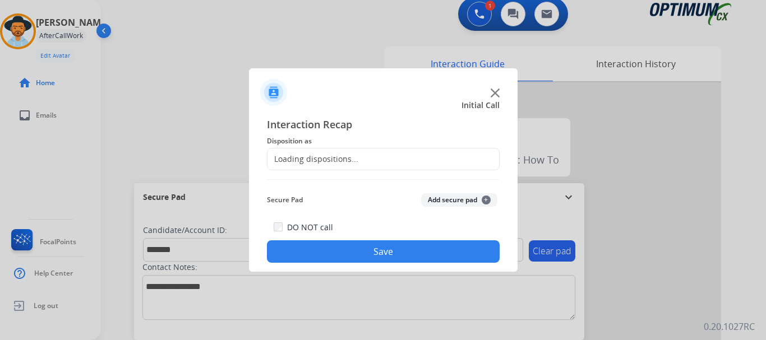
click at [273, 87] on img at bounding box center [273, 92] width 27 height 27
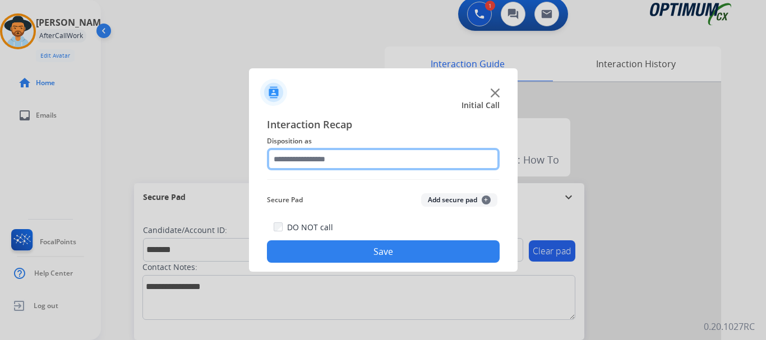
click at [379, 159] on input "text" at bounding box center [383, 159] width 233 height 22
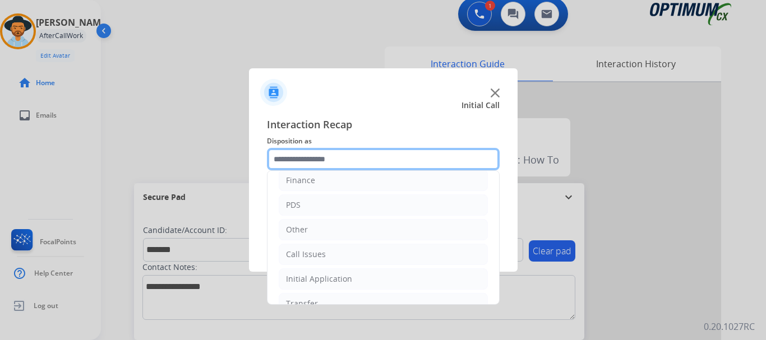
scroll to position [0, 0]
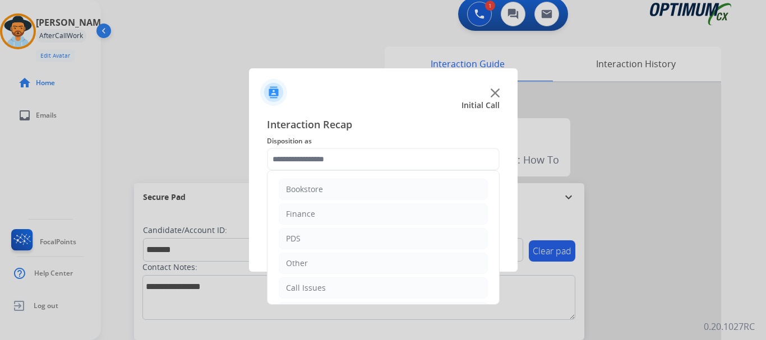
click at [390, 237] on li "PDS" at bounding box center [383, 238] width 209 height 21
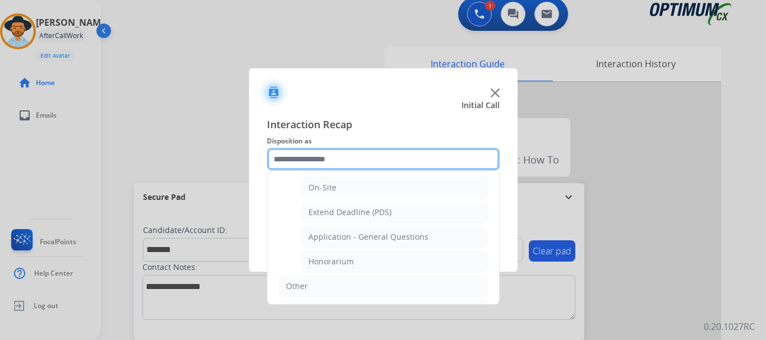
scroll to position [296, 0]
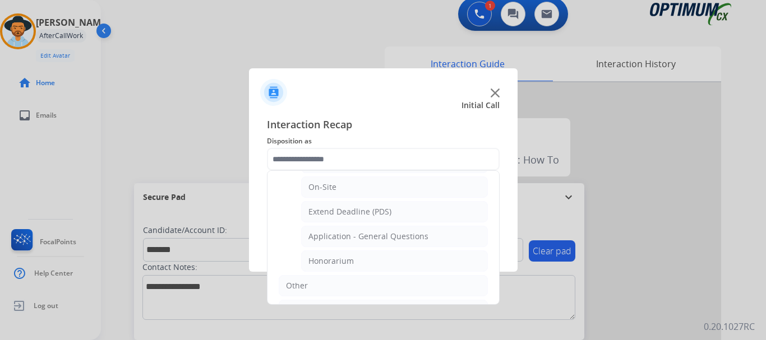
click at [373, 263] on li "Honorarium" at bounding box center [394, 261] width 187 height 21
type input "**********"
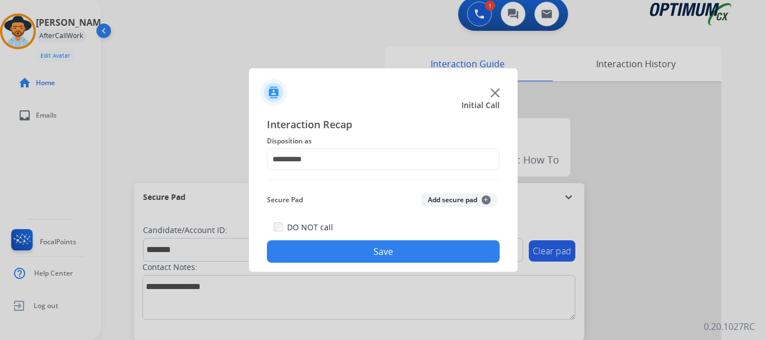
click at [390, 262] on button "Save" at bounding box center [383, 252] width 233 height 22
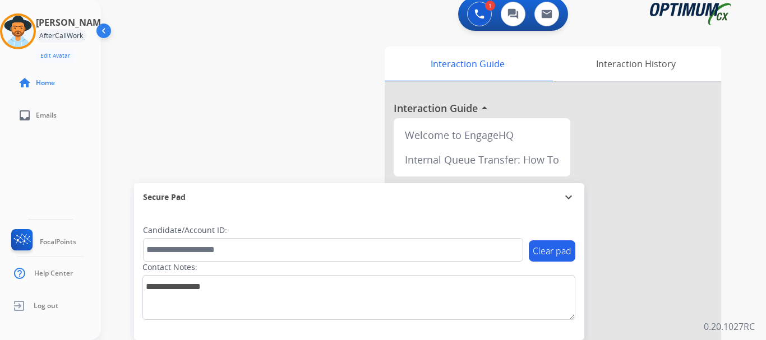
click at [307, 128] on div "swap_horiz Break voice bridge close_fullscreen Connect 3-Way Call merge_type Se…" at bounding box center [420, 267] width 638 height 468
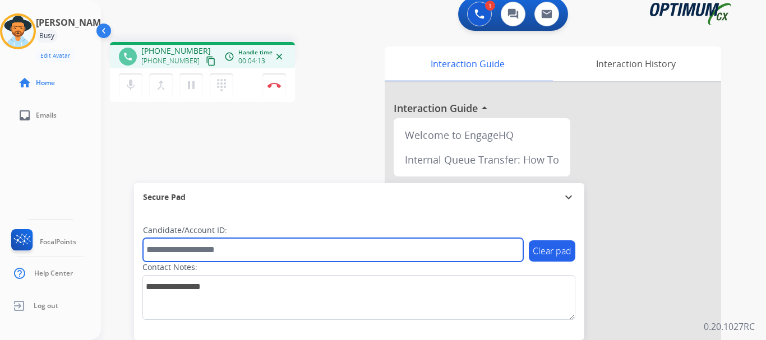
click at [236, 247] on input "text" at bounding box center [333, 250] width 380 height 24
paste input "*******"
type input "*******"
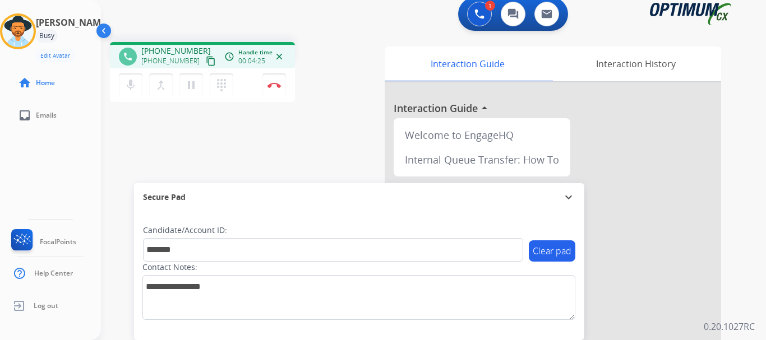
click at [280, 87] on img at bounding box center [273, 85] width 13 height 6
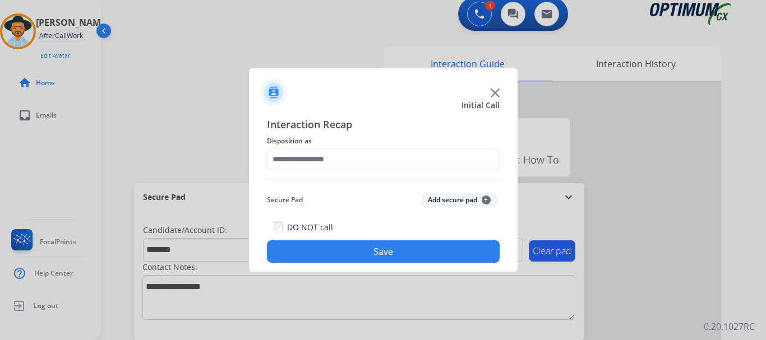
click at [440, 202] on button "Add secure pad +" at bounding box center [459, 199] width 76 height 13
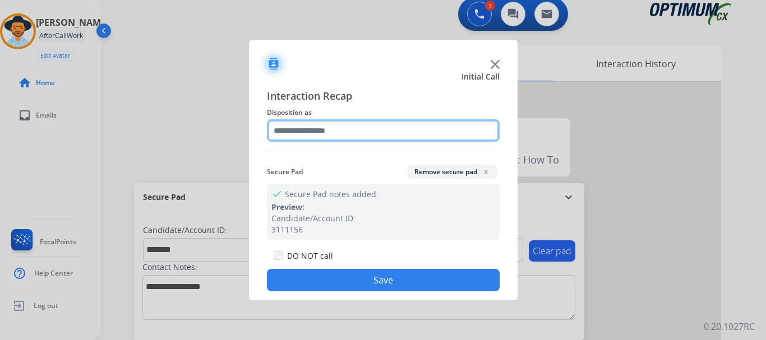
click at [358, 123] on input "text" at bounding box center [383, 130] width 233 height 22
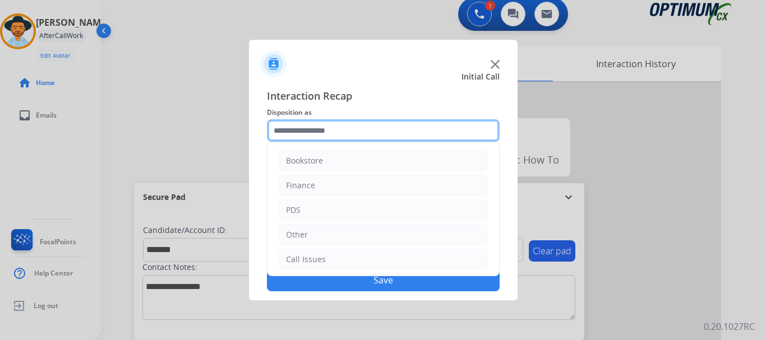
scroll to position [76, 0]
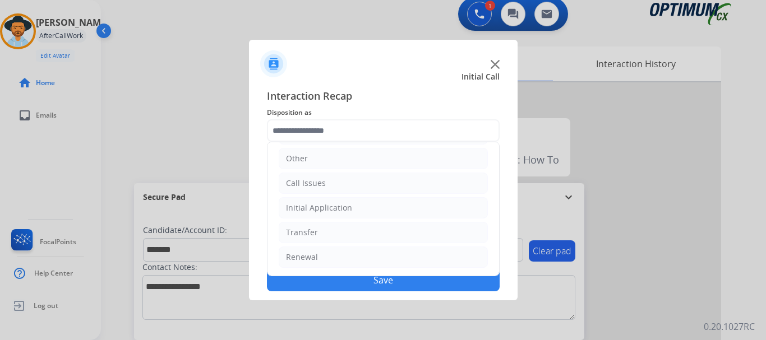
click at [416, 207] on li "Initial Application" at bounding box center [383, 207] width 209 height 21
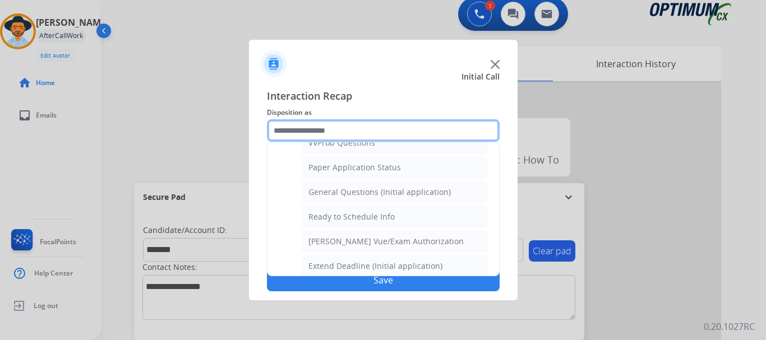
scroll to position [622, 0]
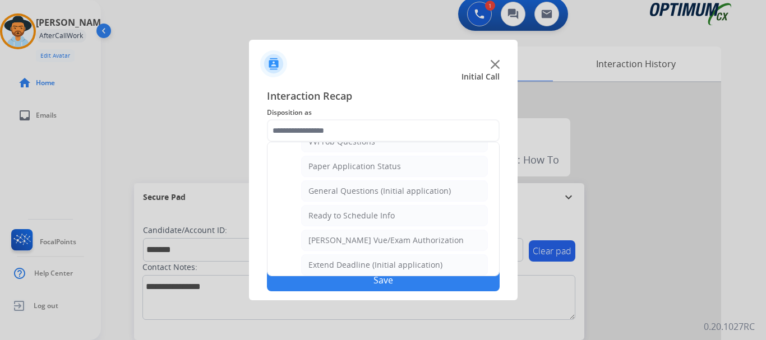
click at [427, 188] on div "General Questions (Initial application)" at bounding box center [379, 191] width 142 height 11
type input "**********"
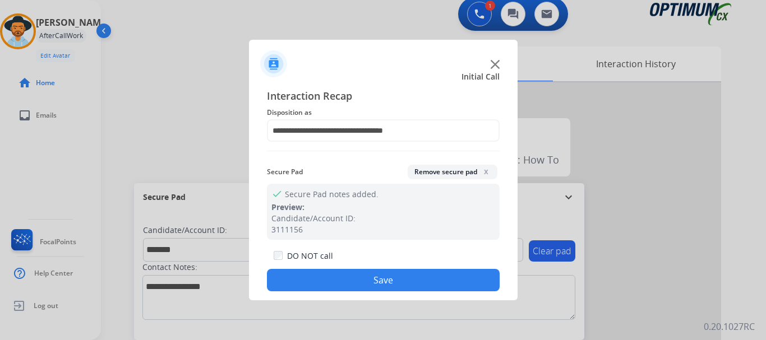
click at [407, 288] on button "Save" at bounding box center [383, 280] width 233 height 22
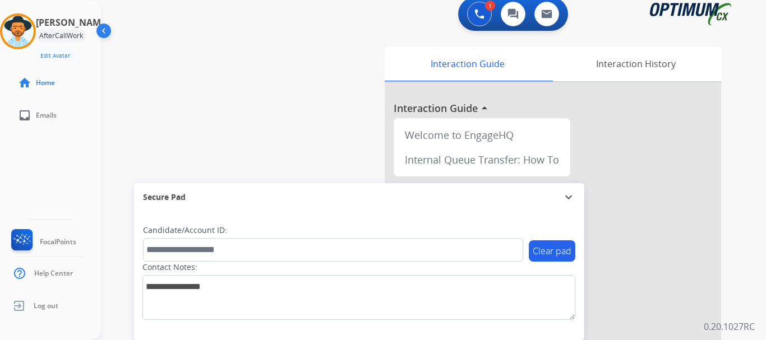
click at [252, 139] on div "swap_horiz Break voice bridge close_fullscreen Connect 3-Way Call merge_type Se…" at bounding box center [420, 267] width 638 height 468
click at [210, 90] on div "swap_horiz Break voice bridge close_fullscreen Connect 3-Way Call merge_type Se…" at bounding box center [420, 267] width 638 height 468
click at [27, 38] on img at bounding box center [17, 31] width 31 height 31
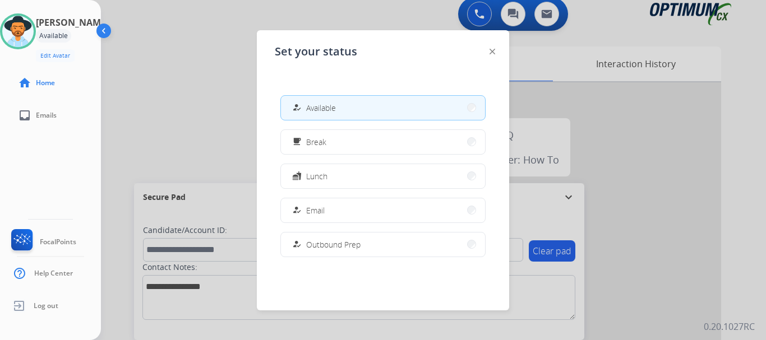
click at [313, 178] on span "Lunch" at bounding box center [316, 176] width 21 height 12
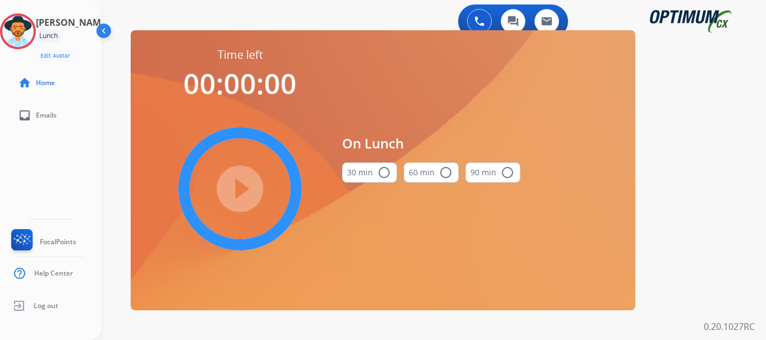
scroll to position [0, 0]
click at [375, 166] on button "30 min radio_button_unchecked" at bounding box center [369, 173] width 55 height 20
click at [377, 167] on mat-icon "check_circle" at bounding box center [383, 172] width 13 height 13
click at [247, 196] on mat-icon "play_circle_filled" at bounding box center [239, 188] width 13 height 13
